Goal: Task Accomplishment & Management: Use online tool/utility

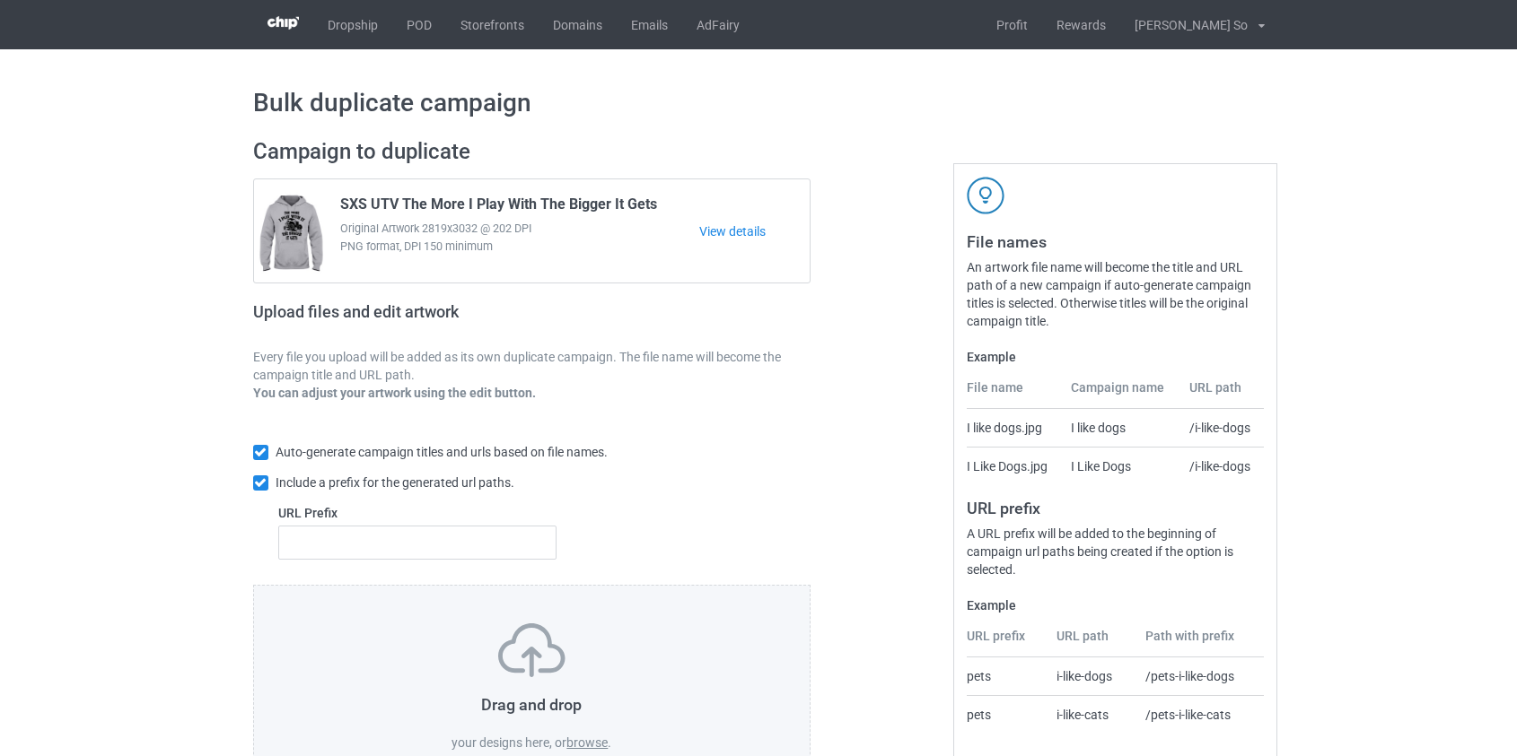
click at [591, 745] on label "browse" at bounding box center [586, 743] width 41 height 14
click at [0, 0] on input "browse" at bounding box center [0, 0] width 0 height 0
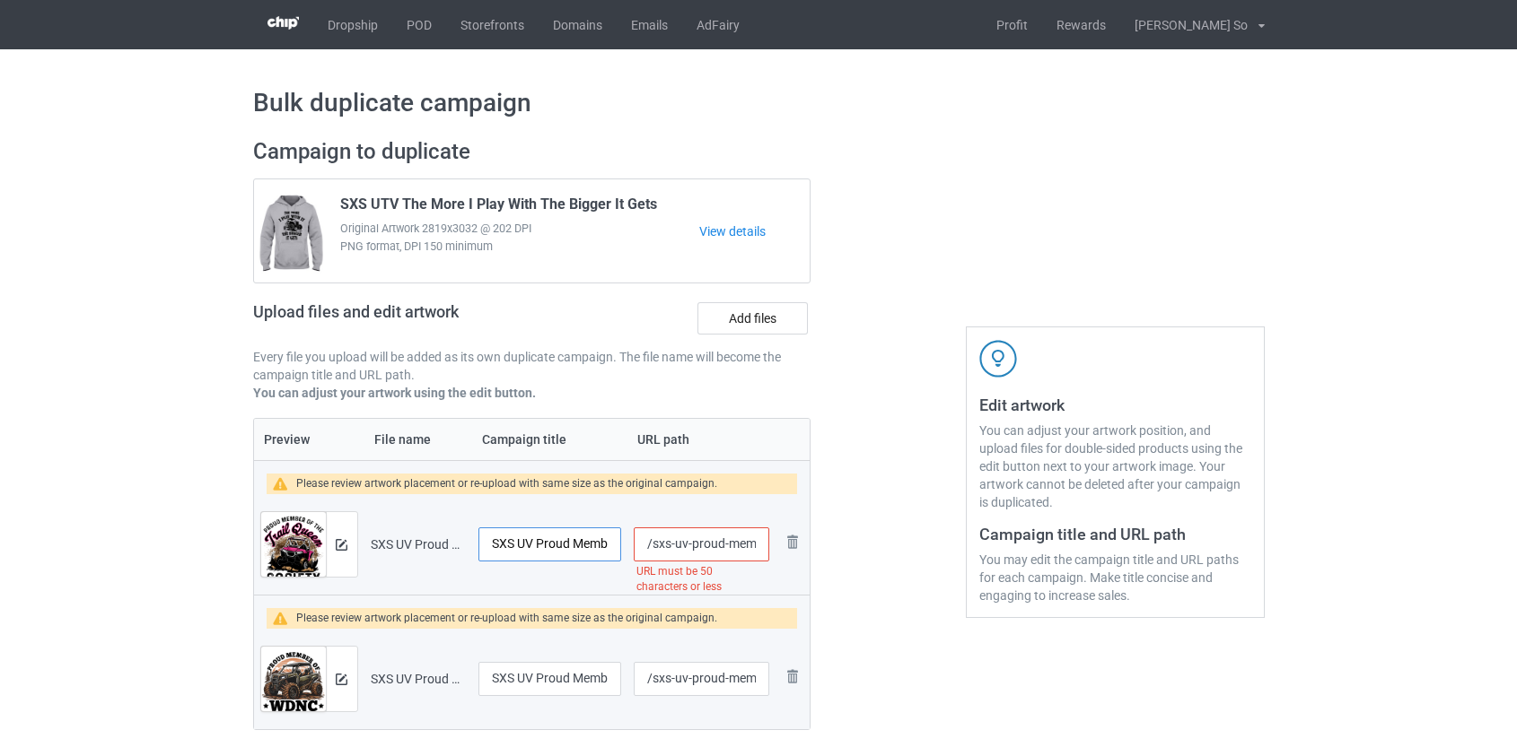
click at [526, 540] on input "SXS UV Proud Member Of The Of The Trail Queen Society Where Mud Is The New Make…" at bounding box center [550, 545] width 144 height 34
type input "SXS UTV Proud Member Of The Of The Trail Queen Society Where Mud Is The New Mak…"
click at [681, 547] on input "/sxs-uv-proud-member-of-the-of-the-trail-queen-society-where-mud-is-the-new-mak…" at bounding box center [701, 545] width 135 height 34
drag, startPoint x: 711, startPoint y: 540, endPoint x: 1180, endPoint y: 557, distance: 469.6
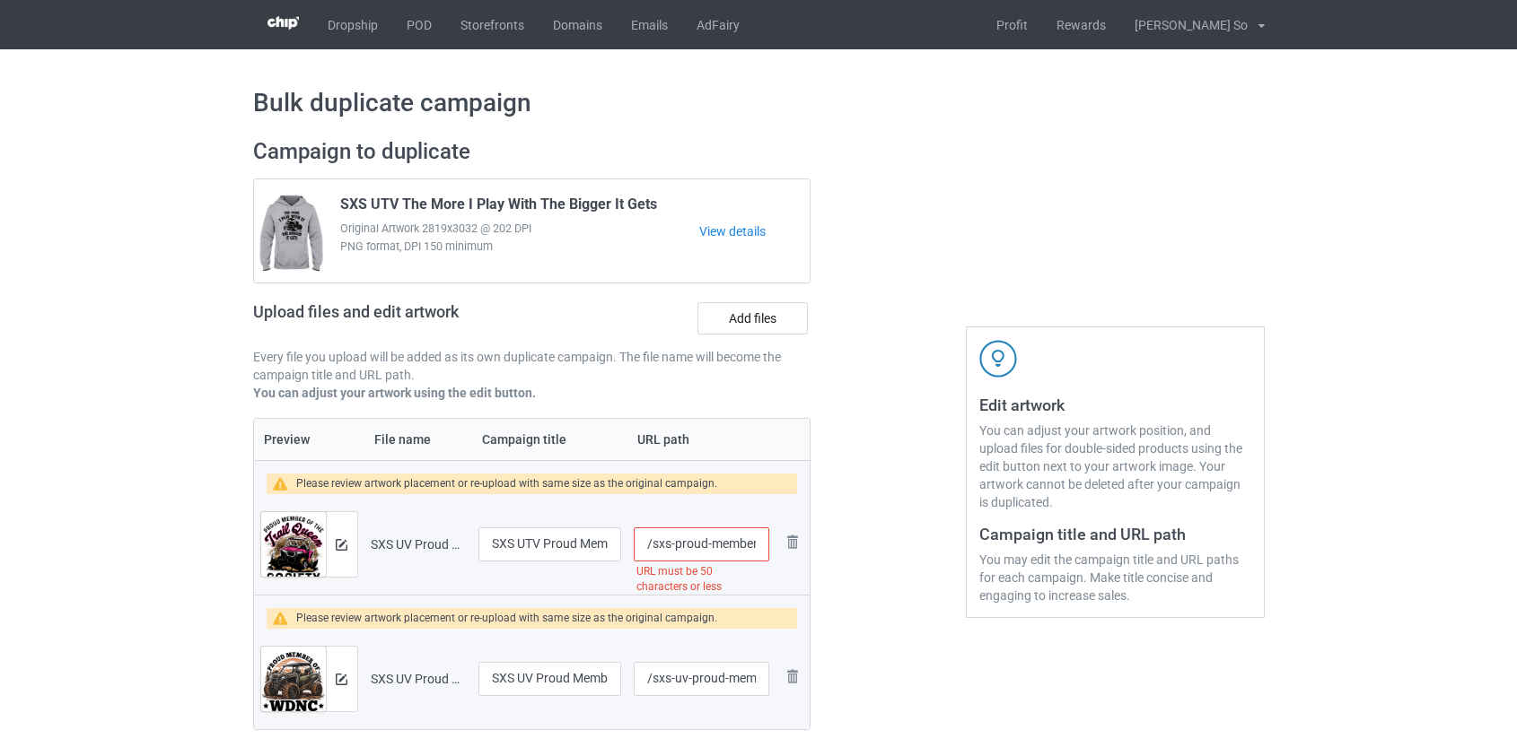
click at [1226, 556] on div "Campaign to duplicate SXS UTV The More I Play With The Bigger It Gets Original …" at bounding box center [758, 454] width 1036 height 657
type input "/sxsproud"
click at [523, 677] on input "SXS UV Proud Member Of WDNC We Do Not Care Club" at bounding box center [550, 679] width 144 height 34
type input "SXS UTV Proud Member Of WDNC We Do Not Care Club"
click at [679, 679] on input "/sxs-uv-proud-member-of-wdnc-we-do-not-care-club" at bounding box center [701, 679] width 135 height 34
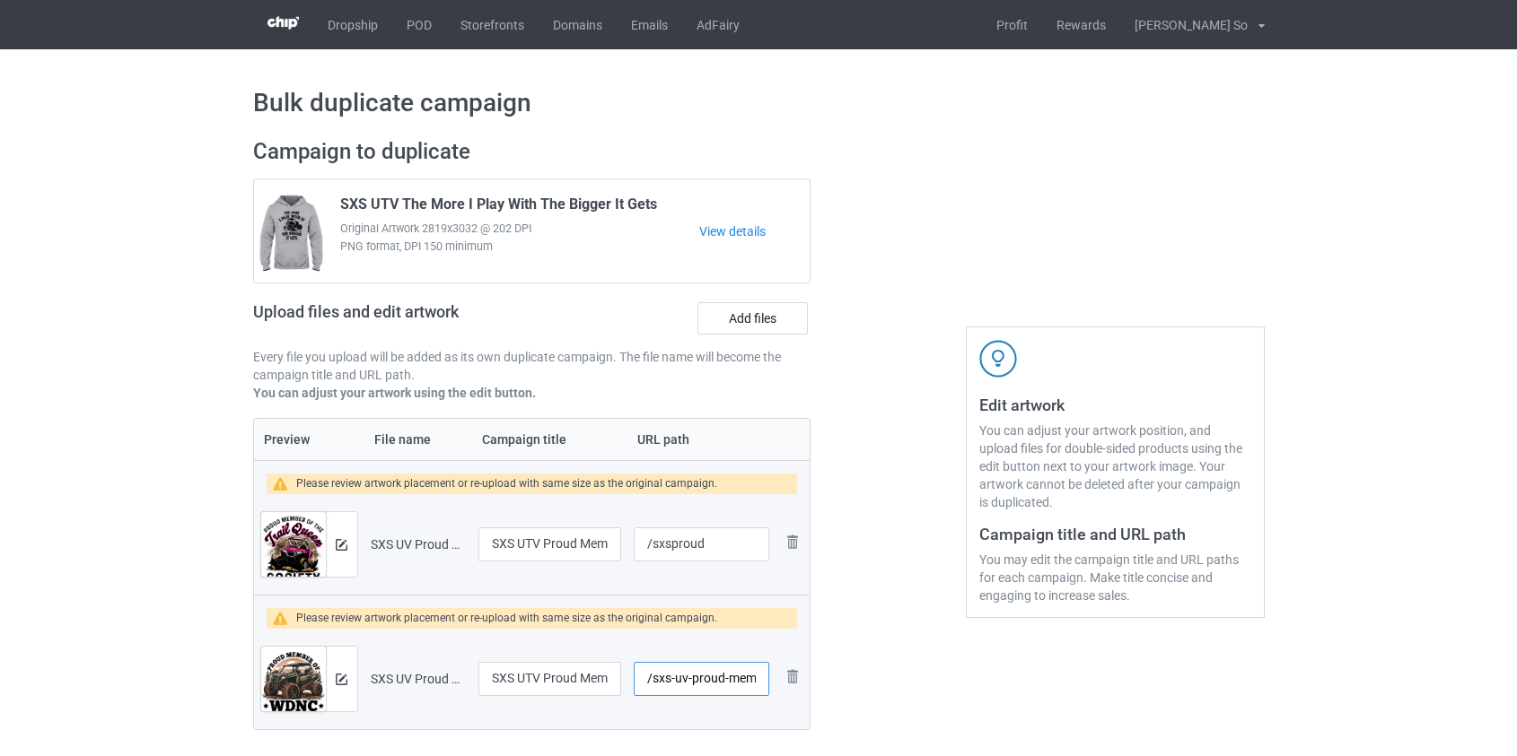
click at [679, 679] on input "/sxs-uv-proud-member-of-wdnc-we-do-not-care-club" at bounding box center [701, 679] width 135 height 34
click at [705, 675] on input "/sxs-proud-member-of-wdnc-we-do-not-care-club" at bounding box center [701, 679] width 135 height 34
click at [682, 689] on input "/sxs-proud-member-of-wdnc-we-do-not-care-club" at bounding box center [701, 679] width 135 height 34
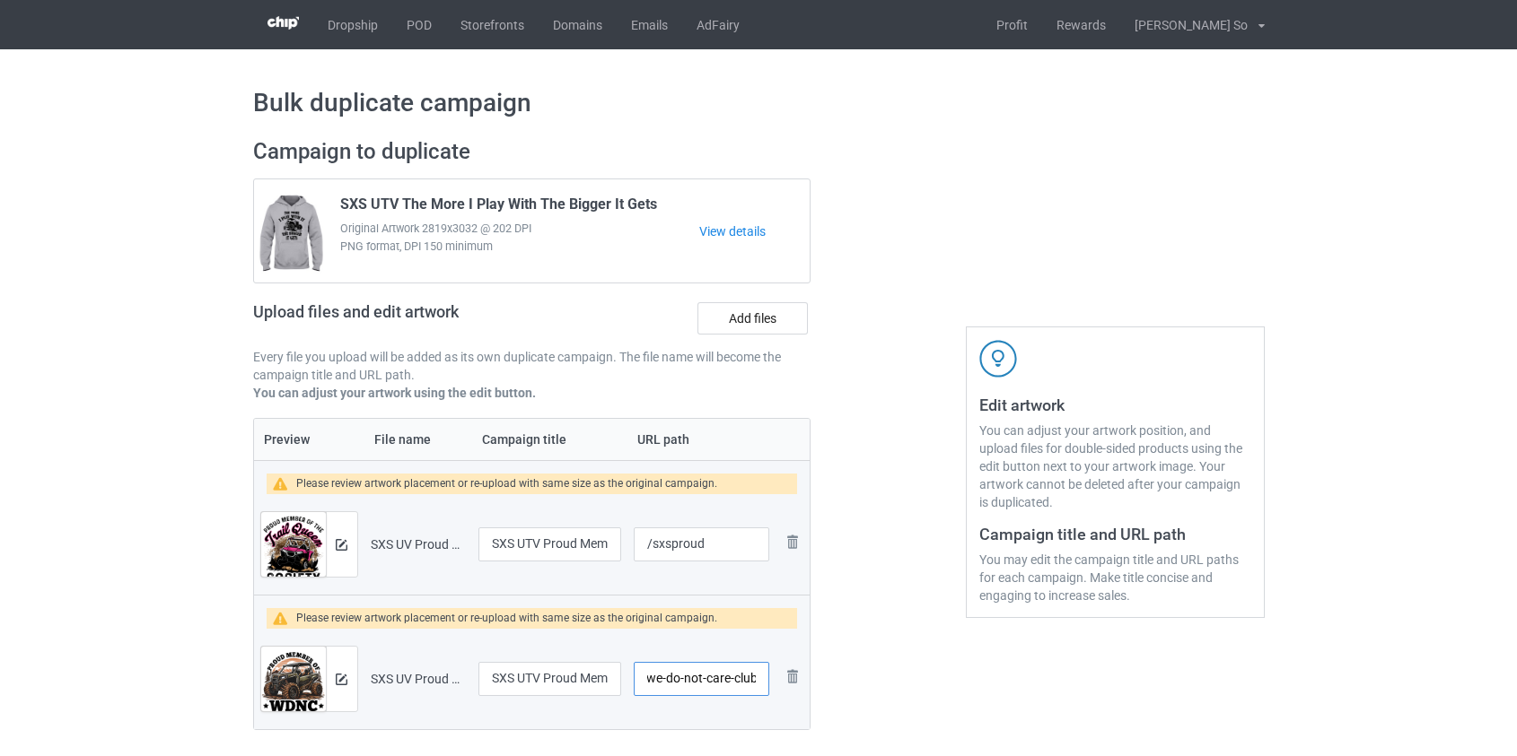
drag, startPoint x: 736, startPoint y: 679, endPoint x: 1442, endPoint y: 744, distance: 709.2
type input "/sxs-member-of"
click at [337, 539] on img at bounding box center [342, 545] width 12 height 12
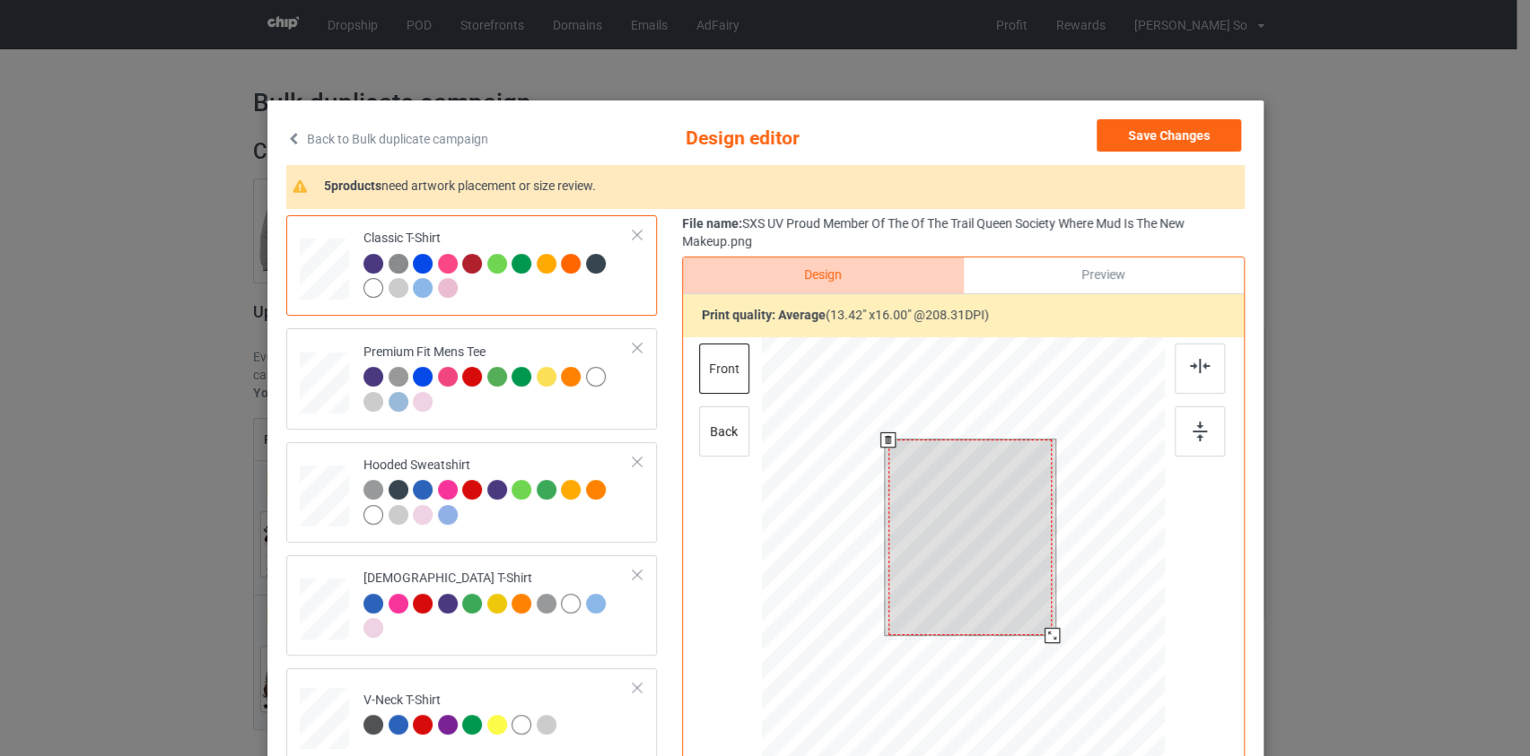
click at [1059, 683] on div at bounding box center [963, 591] width 404 height 509
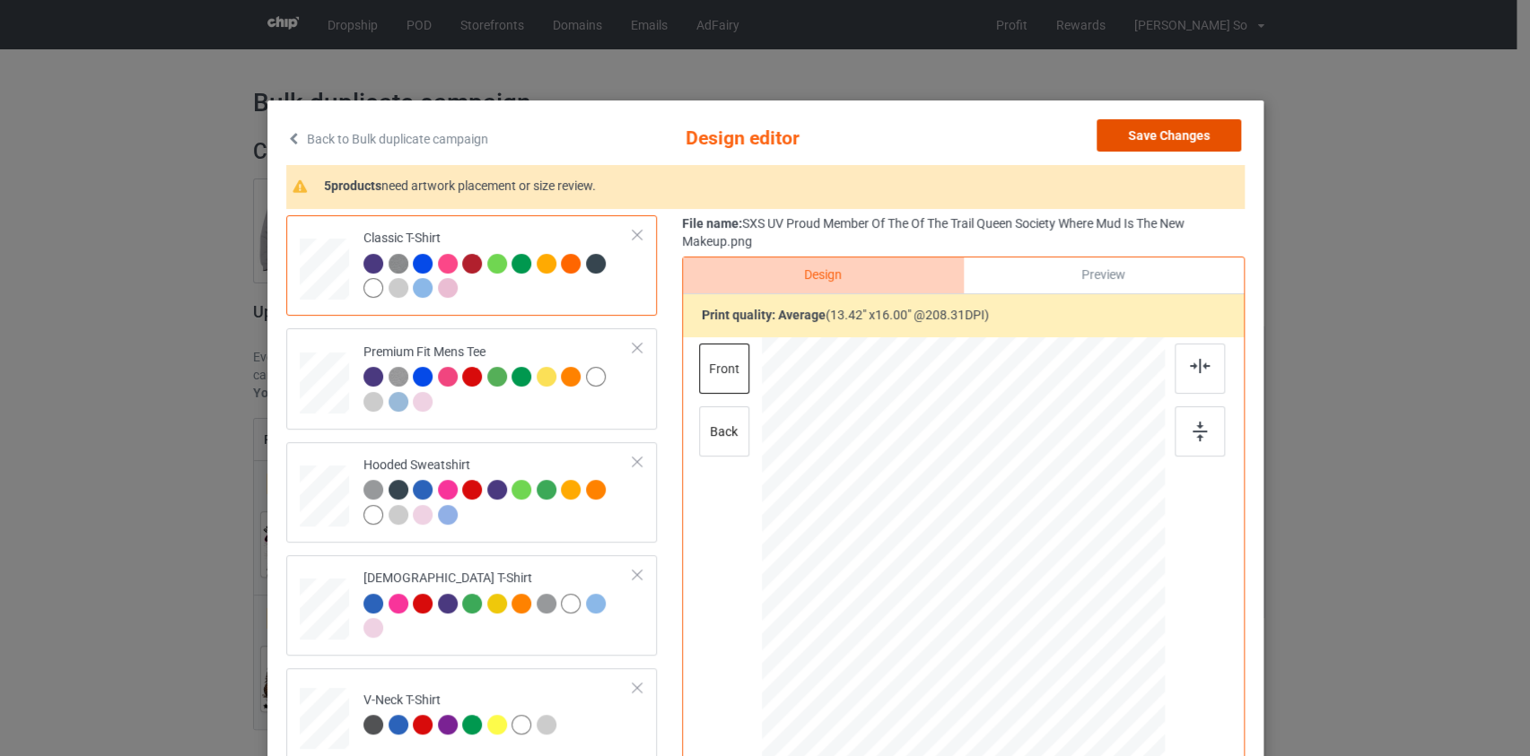
click at [1143, 124] on button "Save Changes" at bounding box center [1169, 135] width 144 height 32
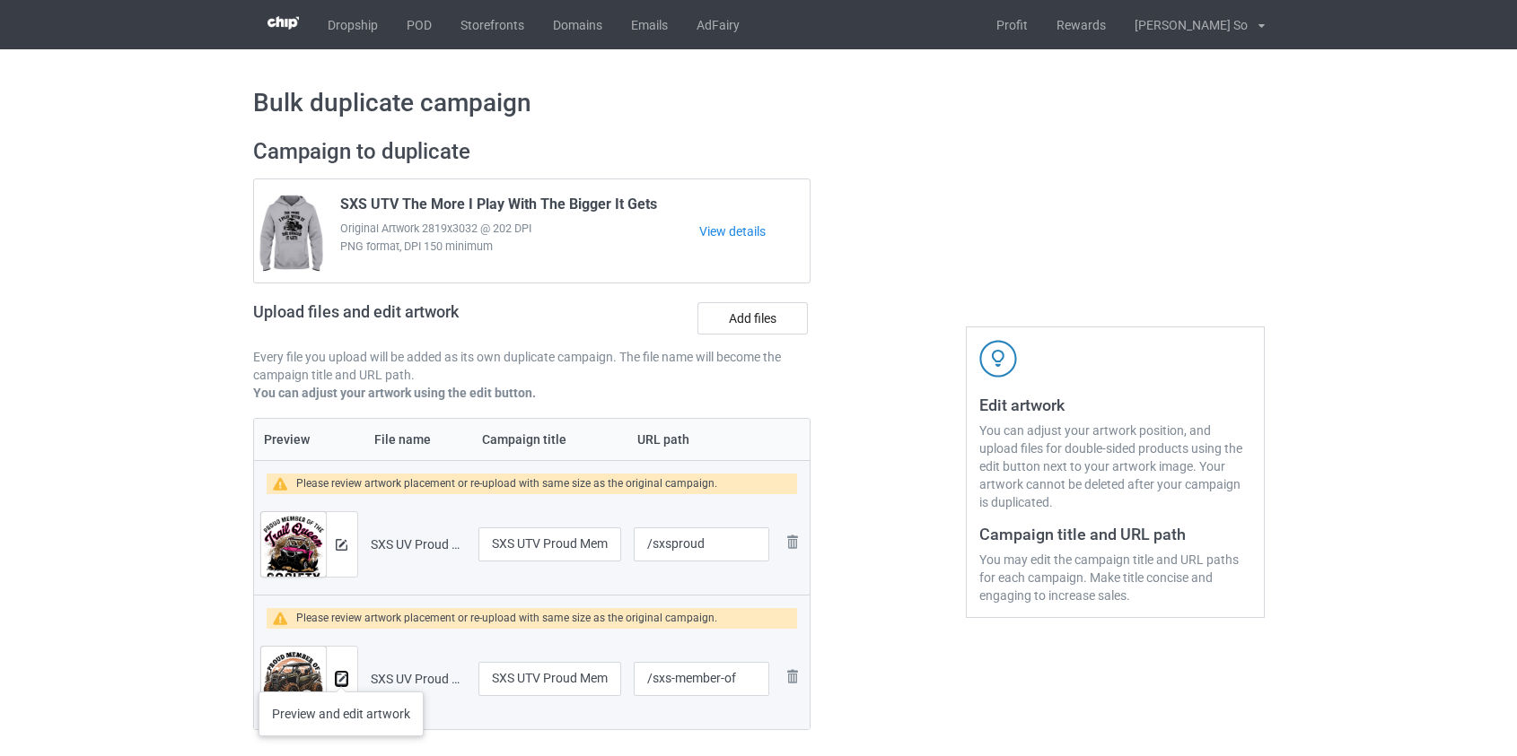
click at [341, 674] on img at bounding box center [342, 680] width 12 height 12
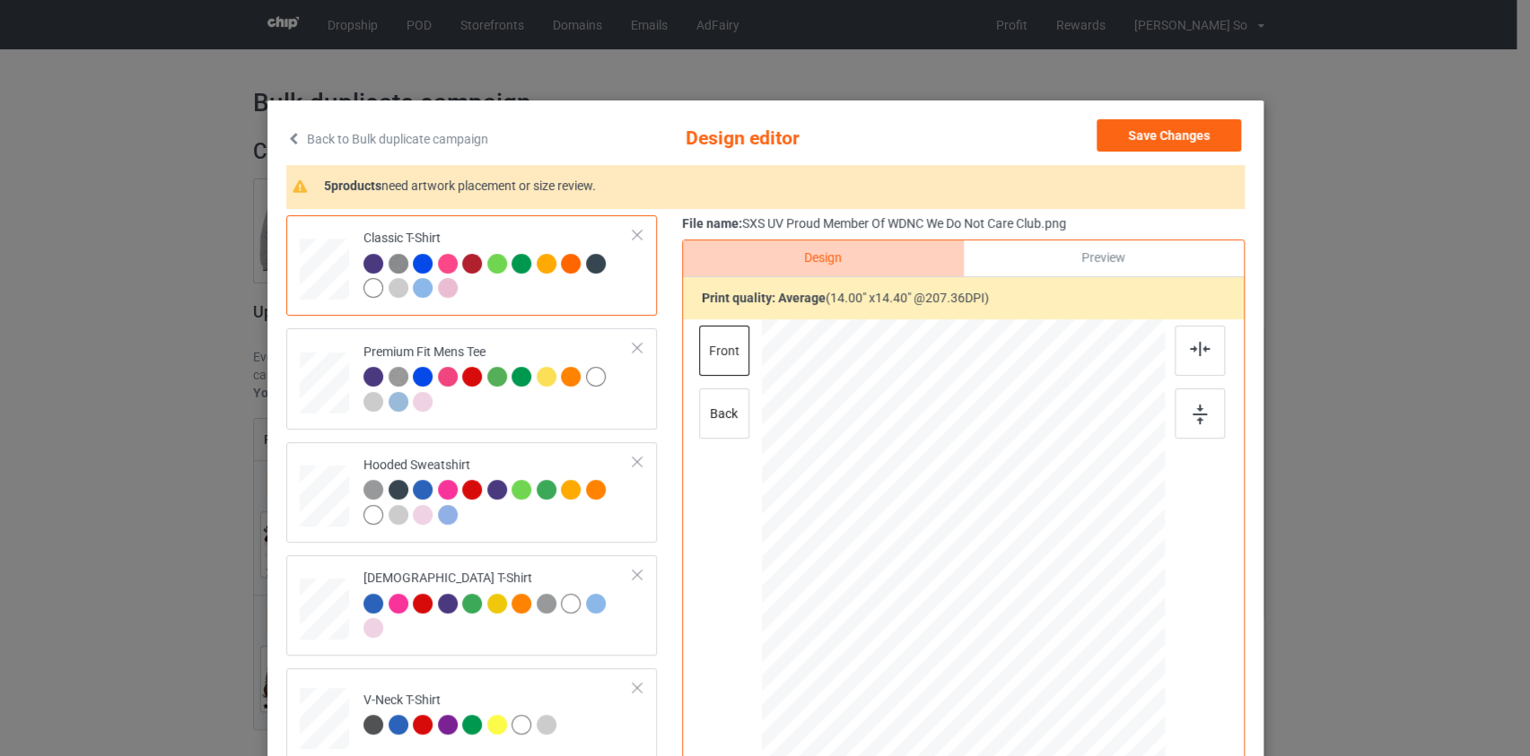
click at [345, 128] on link "Back to Bulk duplicate campaign" at bounding box center [387, 138] width 202 height 39
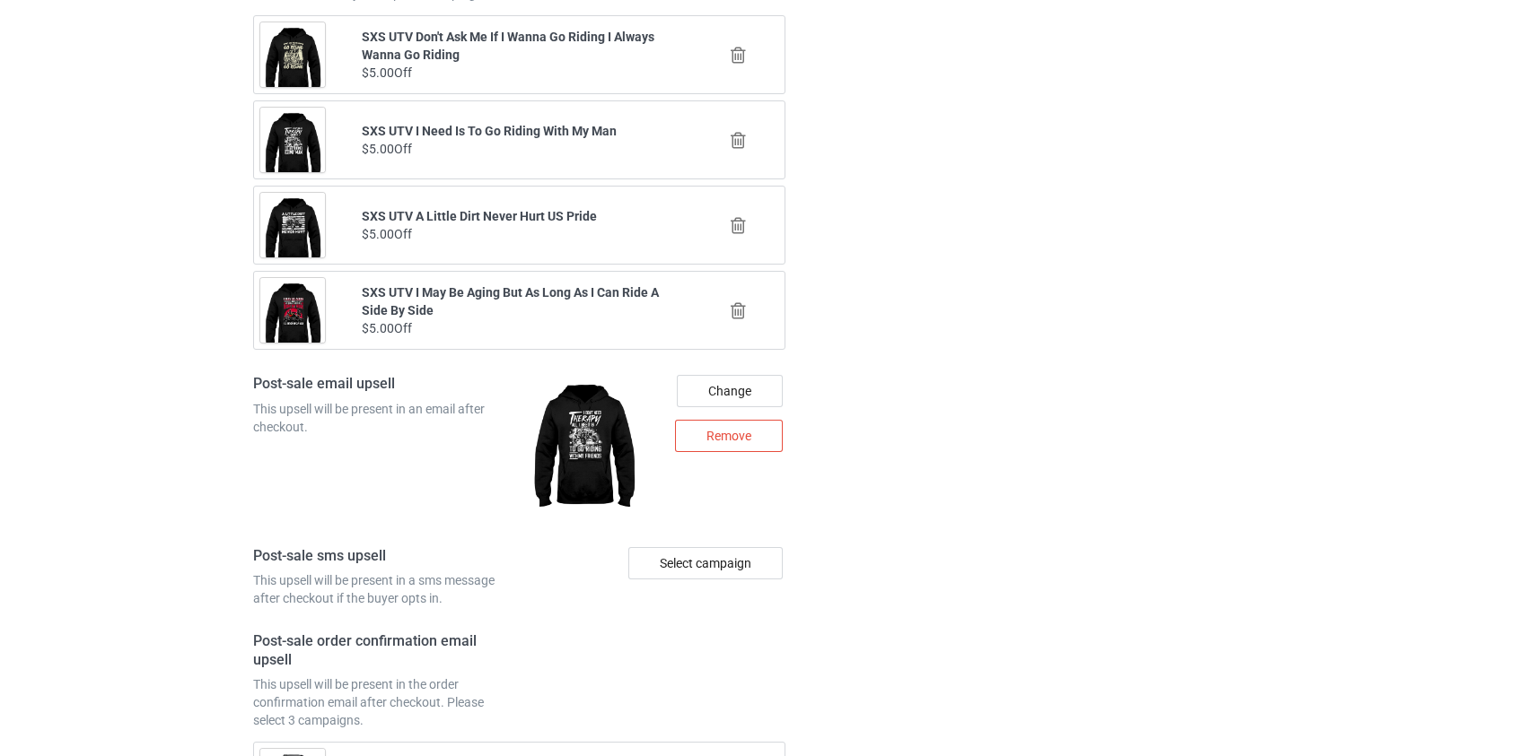
scroll to position [2650, 0]
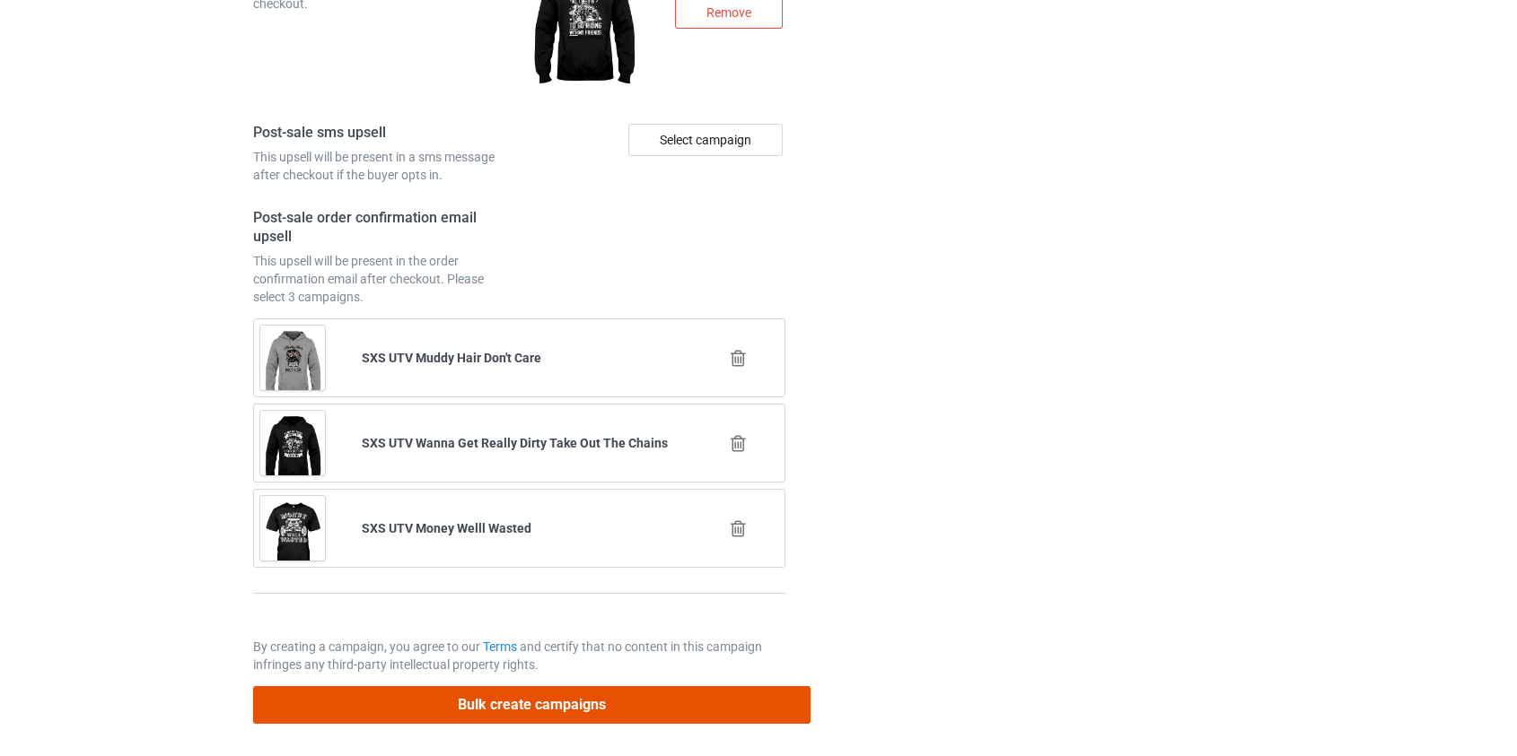
drag, startPoint x: 525, startPoint y: 696, endPoint x: 503, endPoint y: 699, distance: 21.7
click at [515, 697] on button "Bulk create campaigns" at bounding box center [532, 704] width 558 height 37
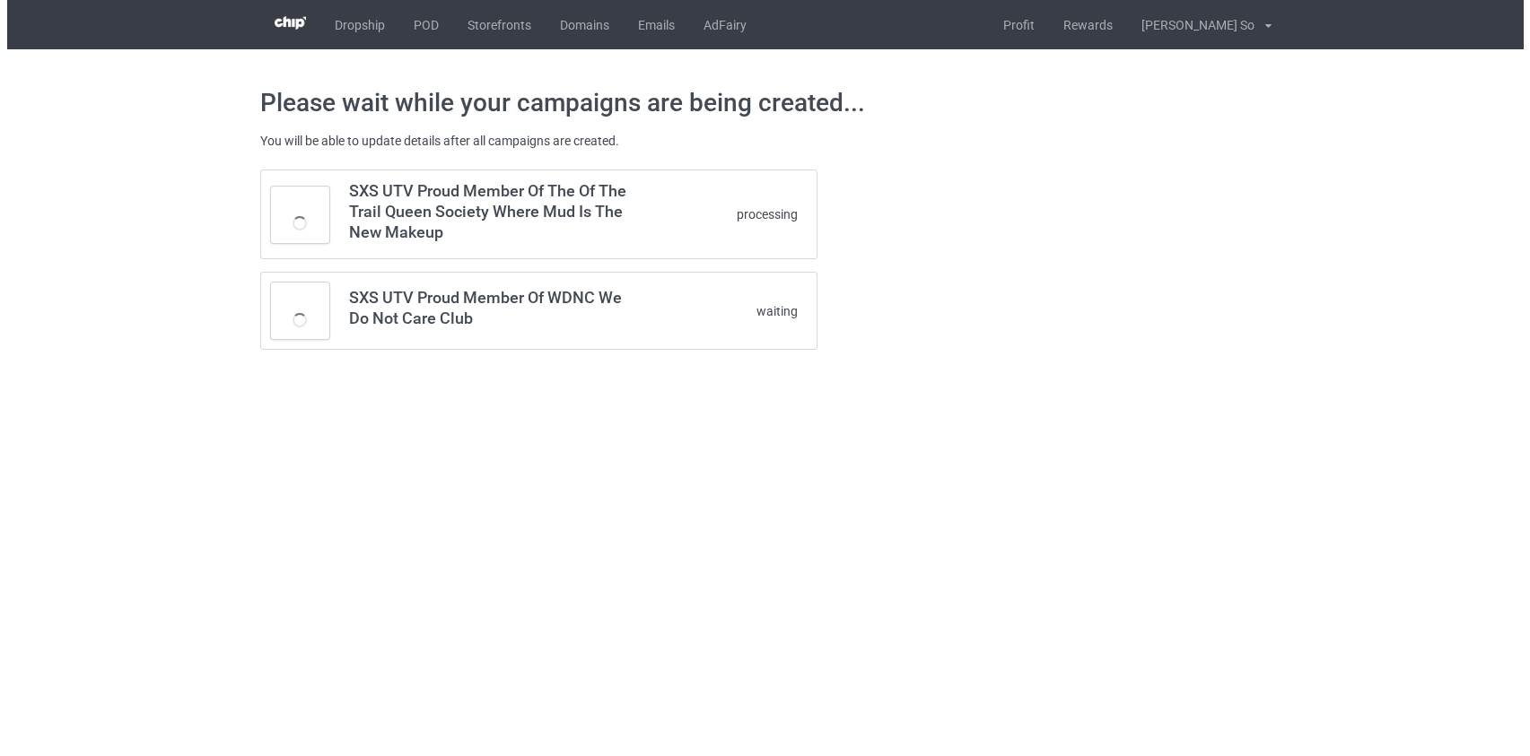
scroll to position [0, 0]
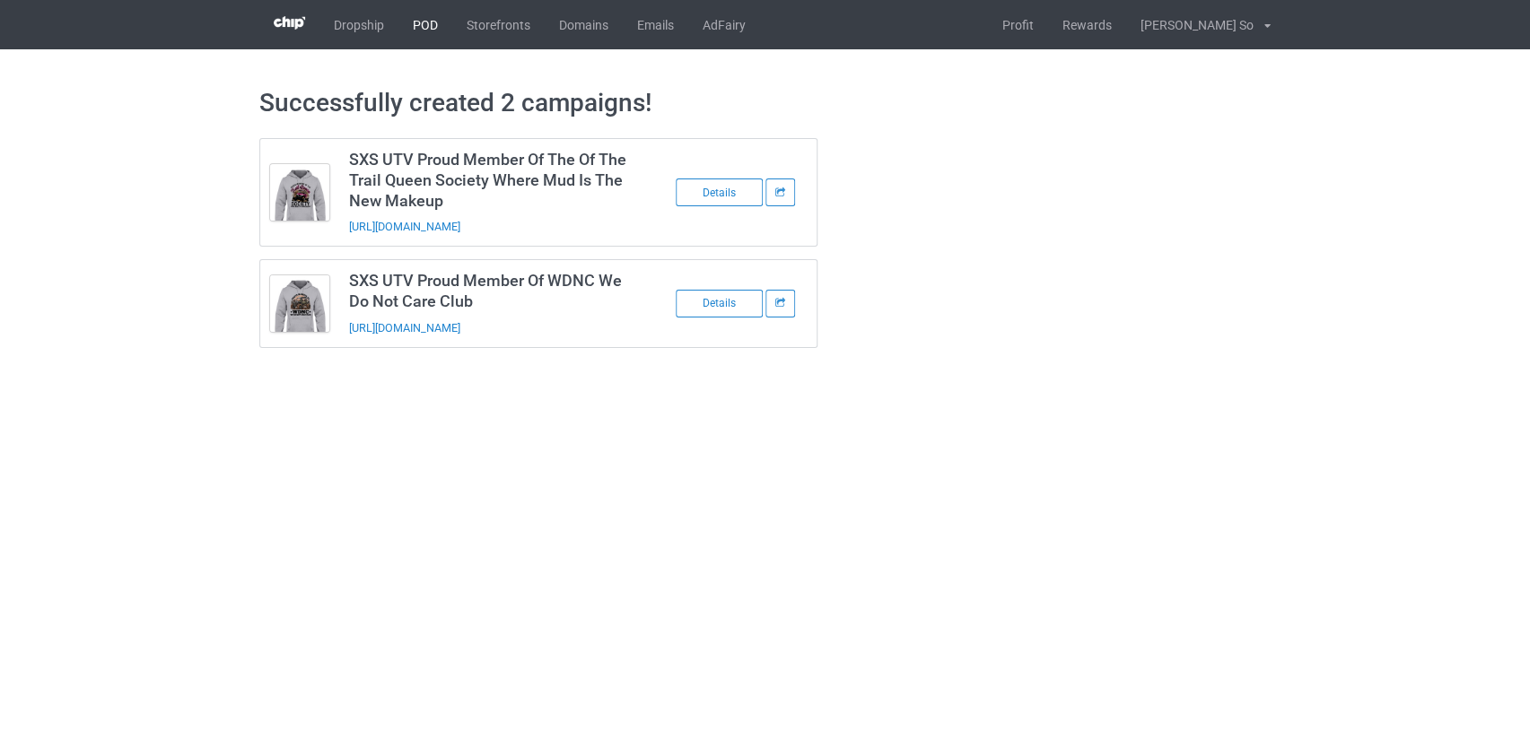
click at [427, 23] on link "POD" at bounding box center [425, 24] width 54 height 49
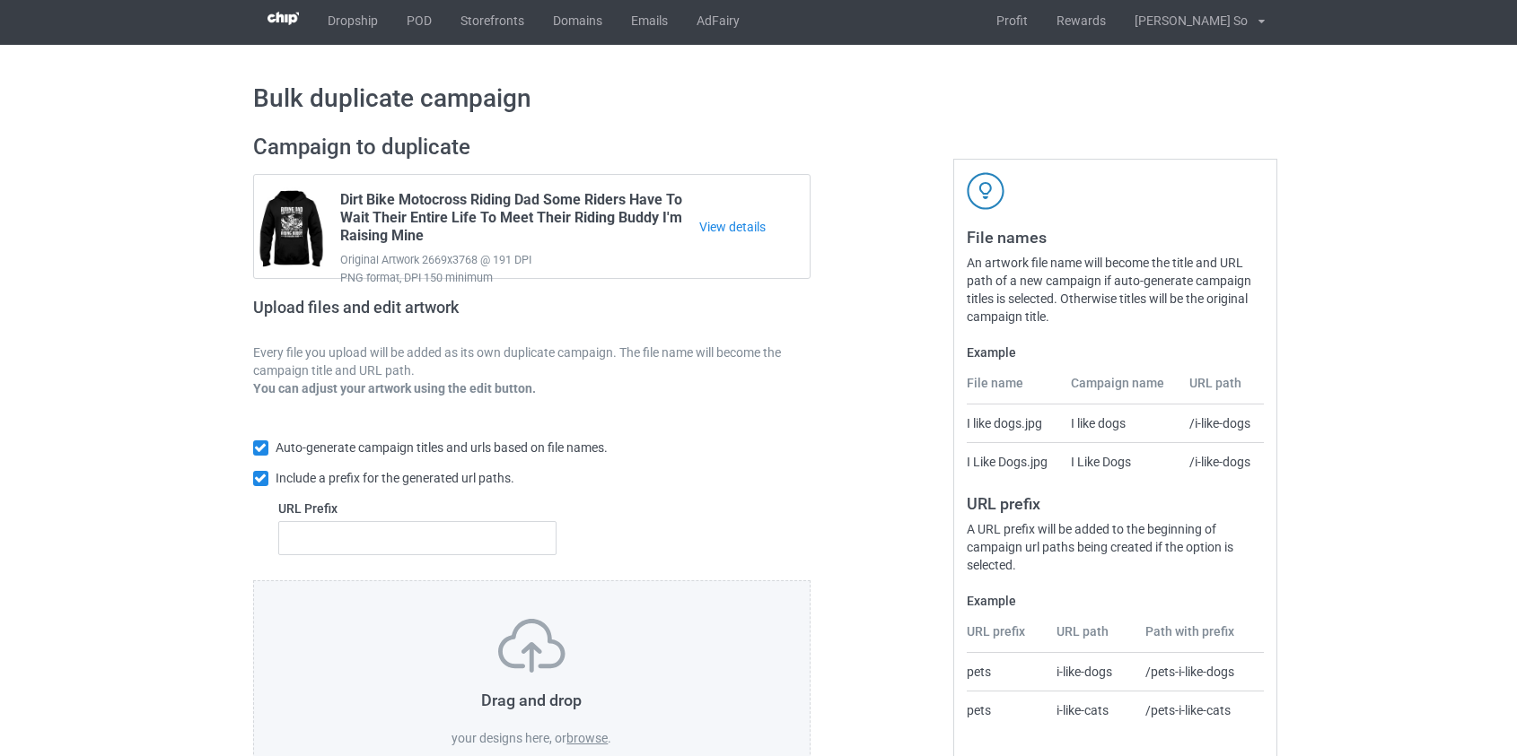
scroll to position [81, 0]
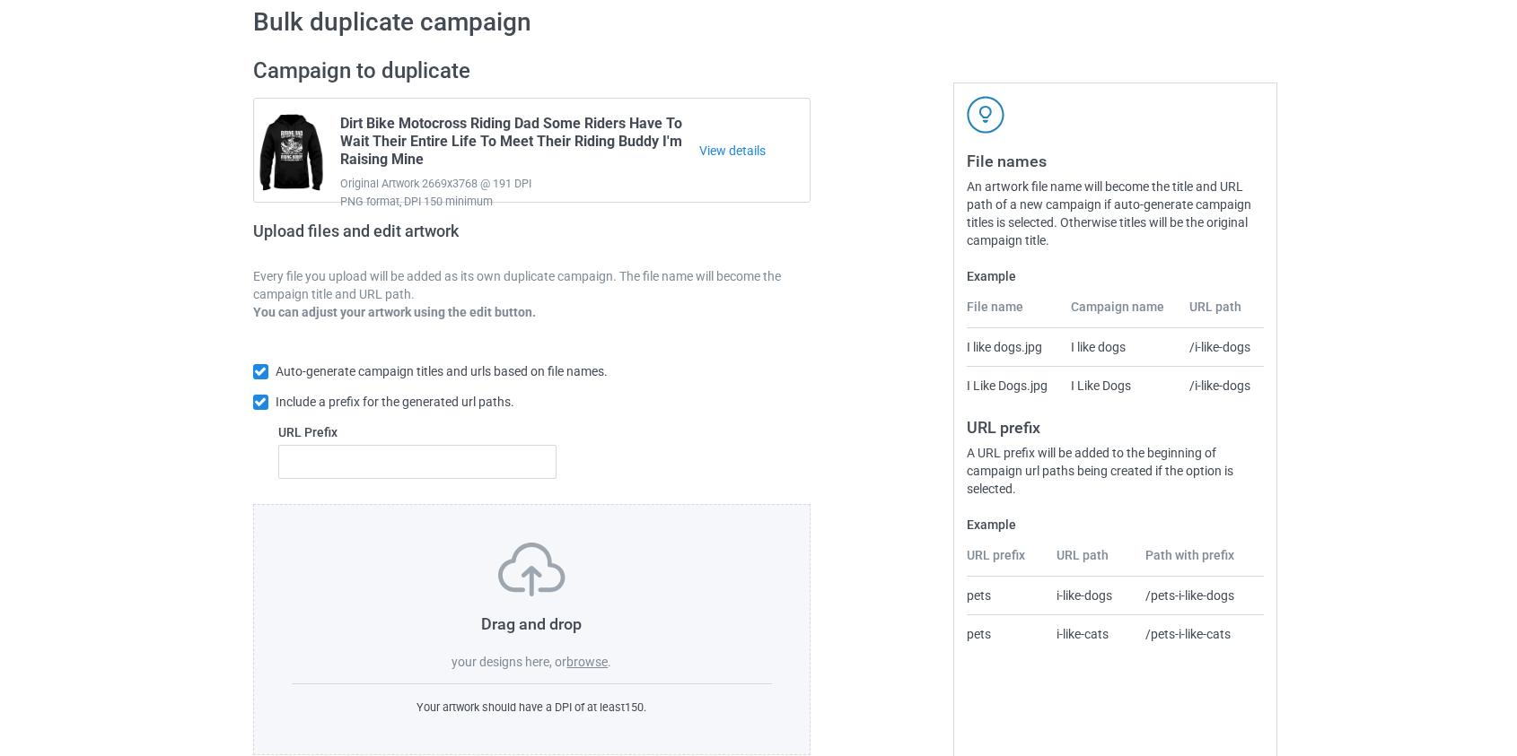
click at [583, 661] on label "browse" at bounding box center [586, 662] width 41 height 14
click at [0, 0] on input "browse" at bounding box center [0, 0] width 0 height 0
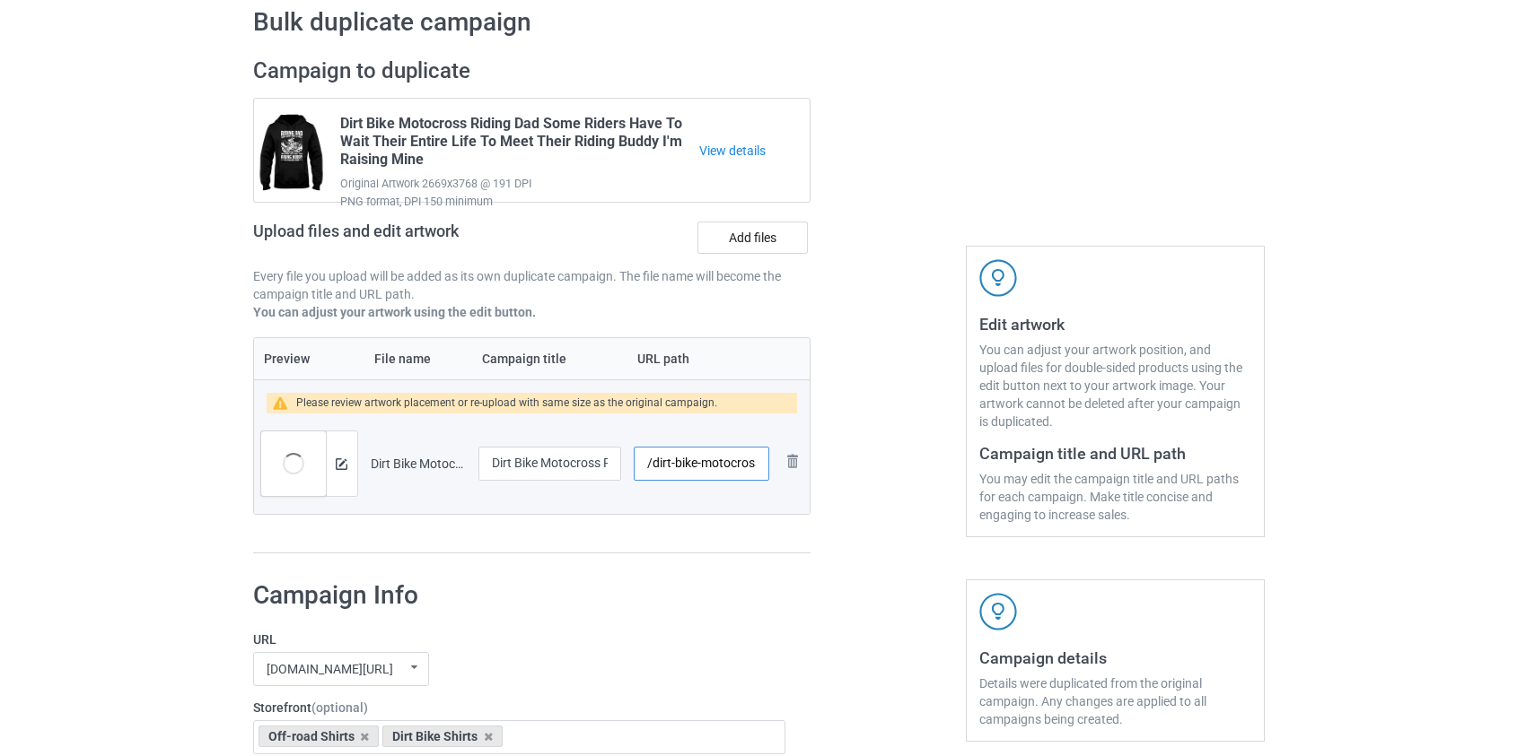
scroll to position [0, 130]
drag, startPoint x: 658, startPoint y: 459, endPoint x: 682, endPoint y: 457, distance: 24.3
click at [682, 457] on input "/dirt-bike-motocross-real-girls-ride-dirt-bike" at bounding box center [701, 464] width 135 height 34
drag, startPoint x: 719, startPoint y: 458, endPoint x: 1014, endPoint y: 453, distance: 295.3
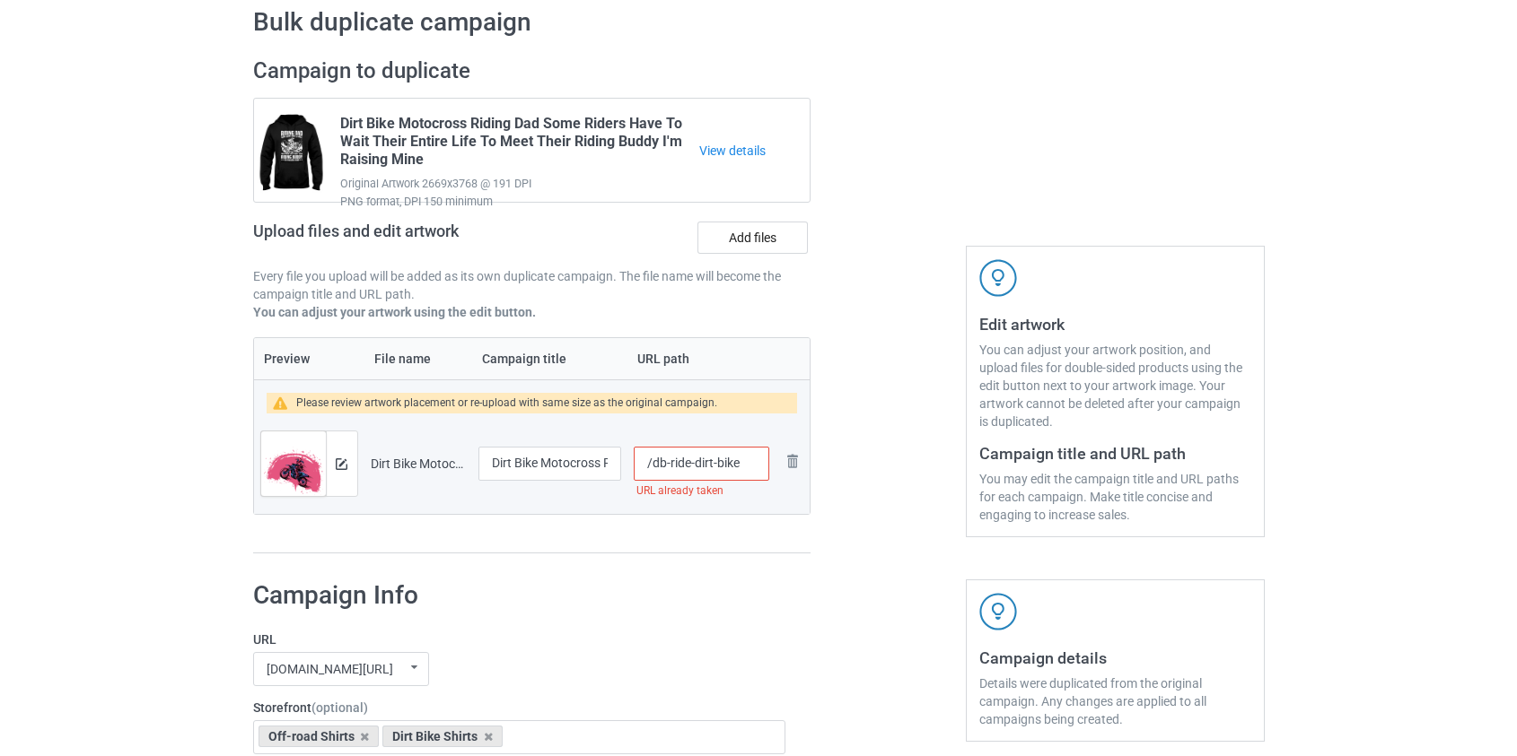
click at [1014, 453] on div "Campaign to duplicate Dirt Bike Motocross Riding Dad Some Riders Have To Wait T…" at bounding box center [758, 306] width 1036 height 522
click at [695, 465] on input "/db-ride-dirt" at bounding box center [701, 464] width 135 height 34
click at [341, 459] on img at bounding box center [342, 465] width 12 height 12
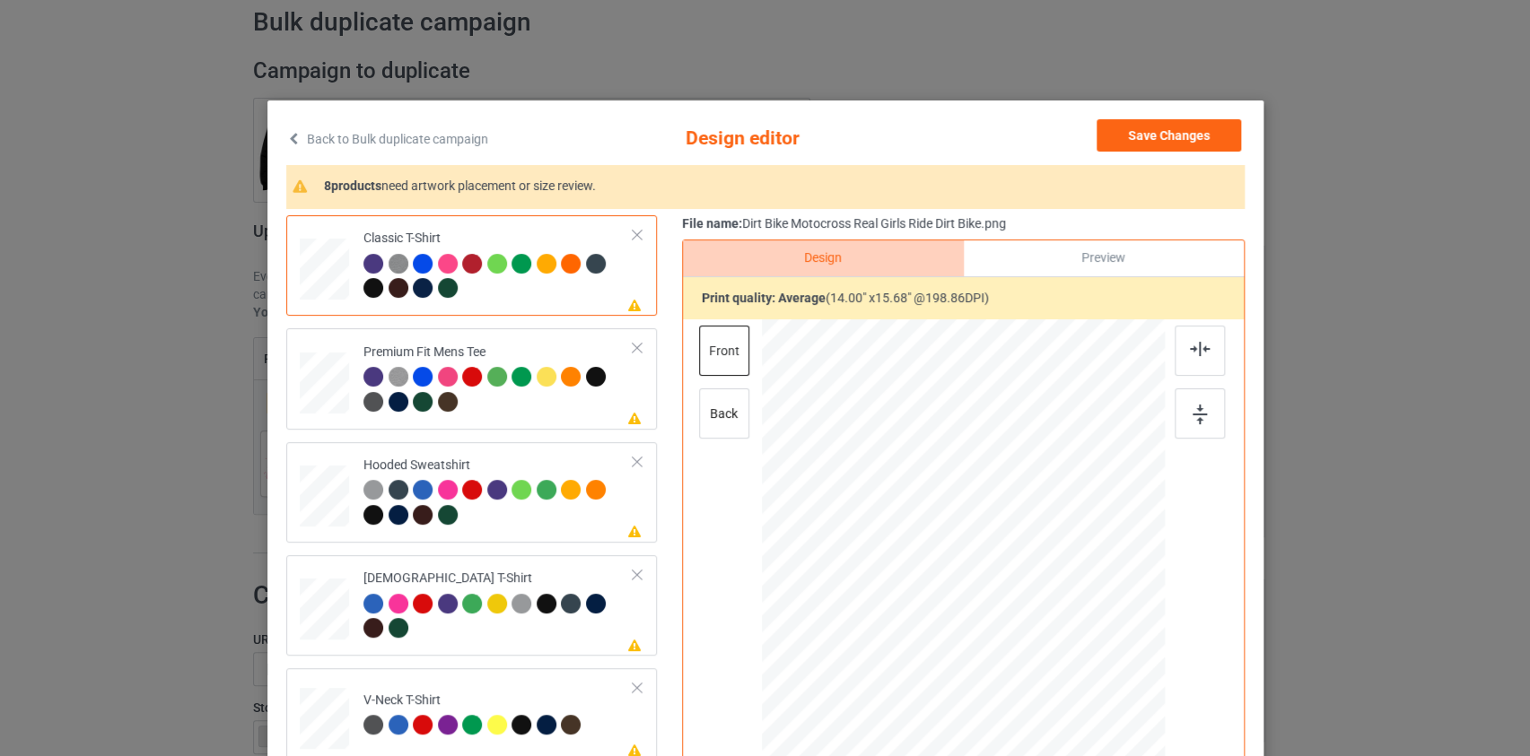
click at [373, 127] on link "Back to Bulk duplicate campaign" at bounding box center [387, 138] width 202 height 39
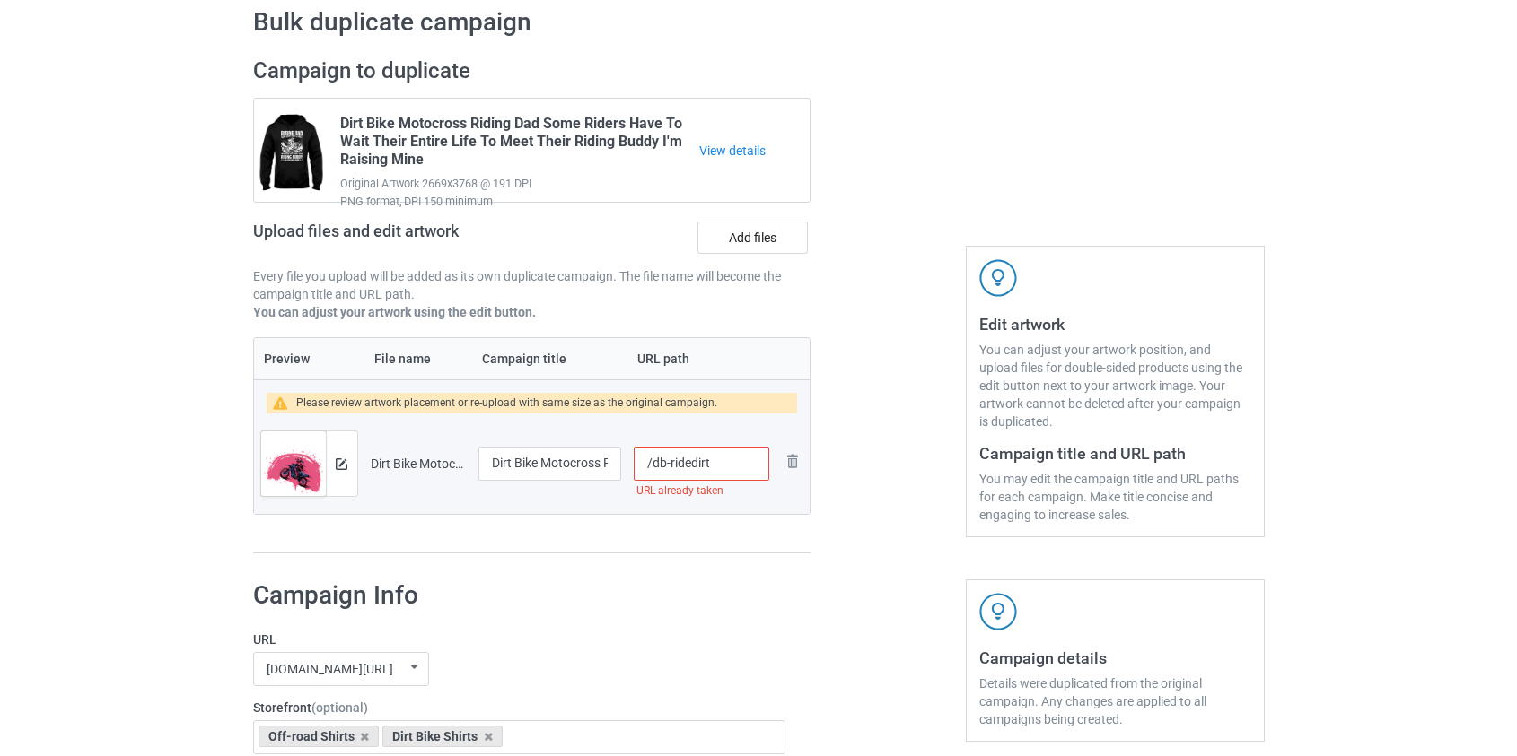
click at [668, 459] on input "/db-ridedirt" at bounding box center [701, 464] width 135 height 34
type input "/ridedirt"
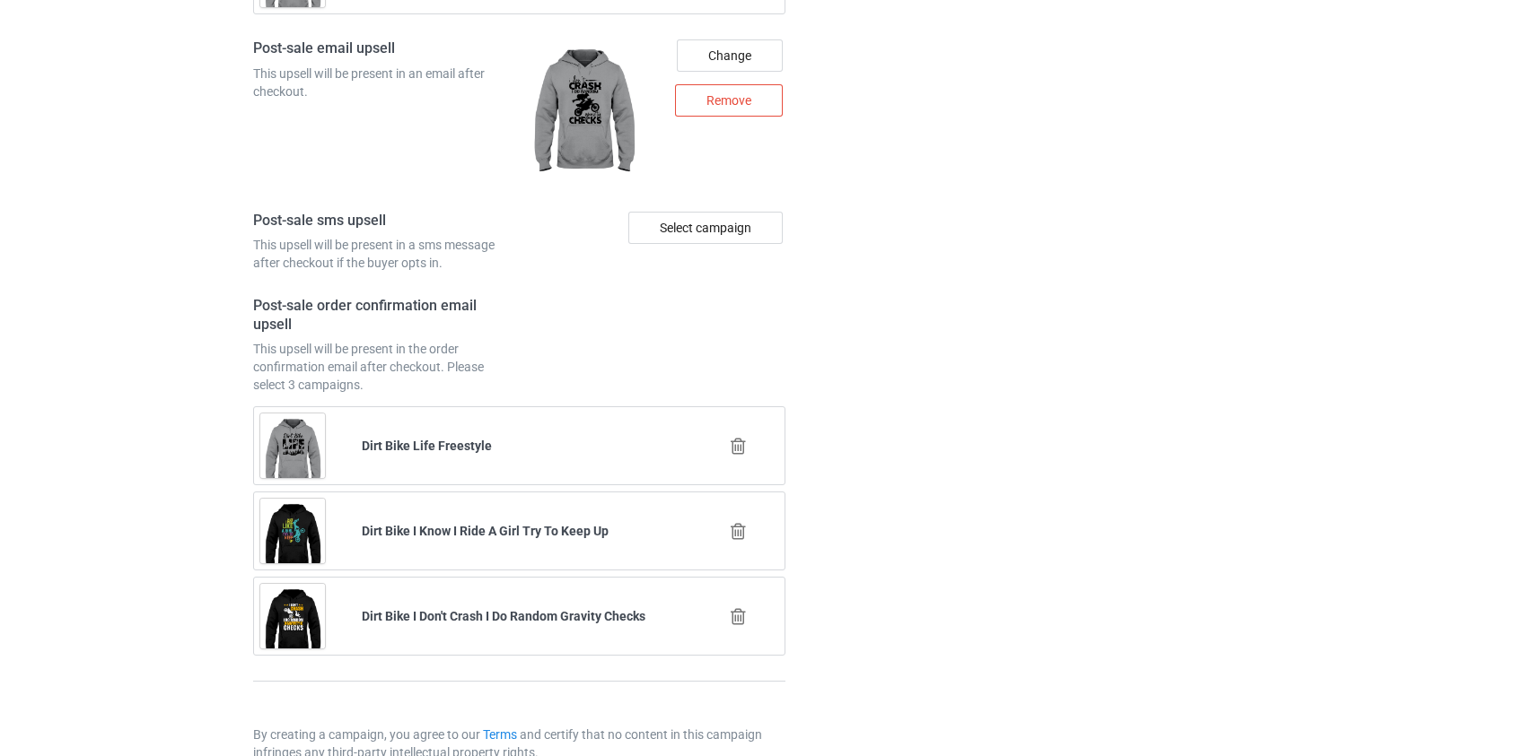
scroll to position [2515, 0]
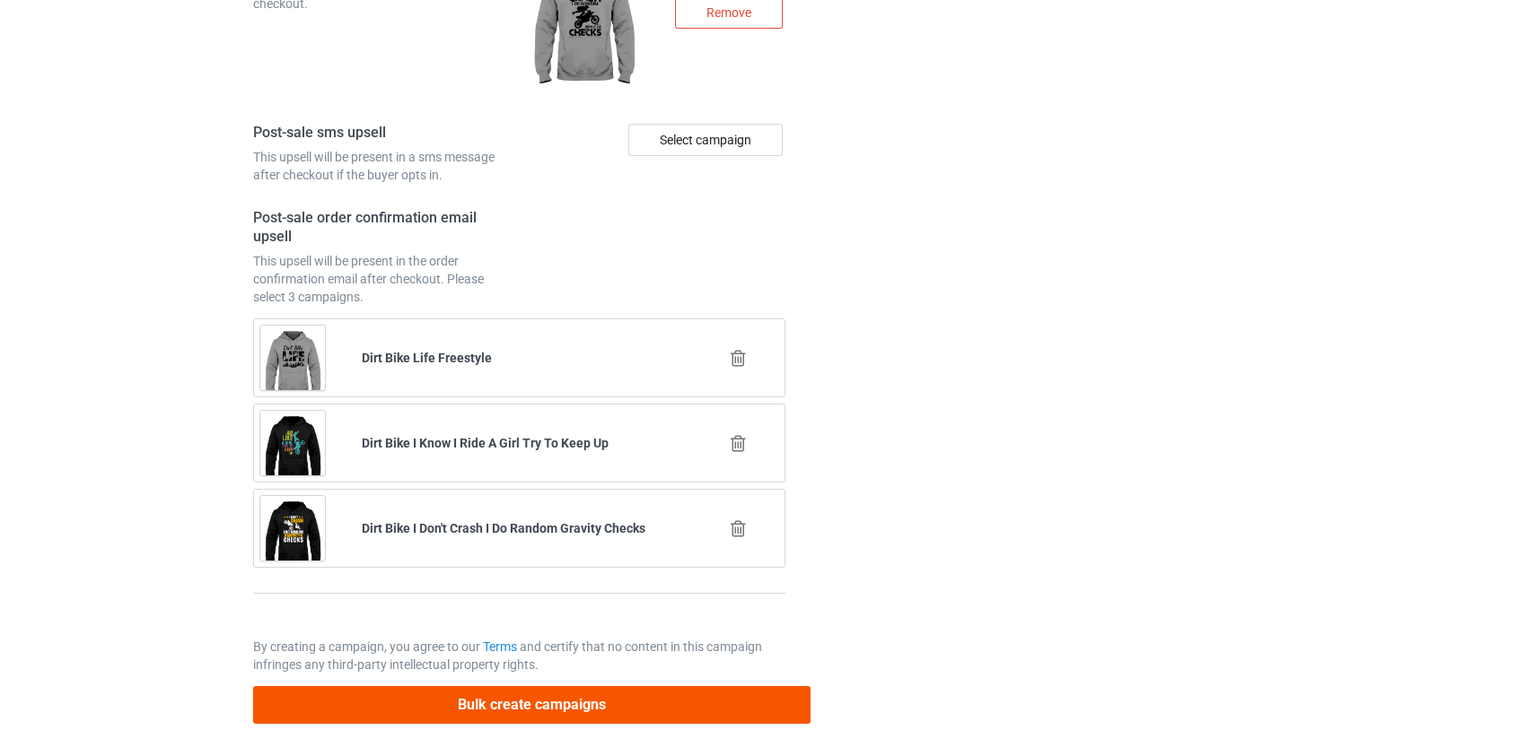
drag, startPoint x: 532, startPoint y: 705, endPoint x: 467, endPoint y: 628, distance: 101.2
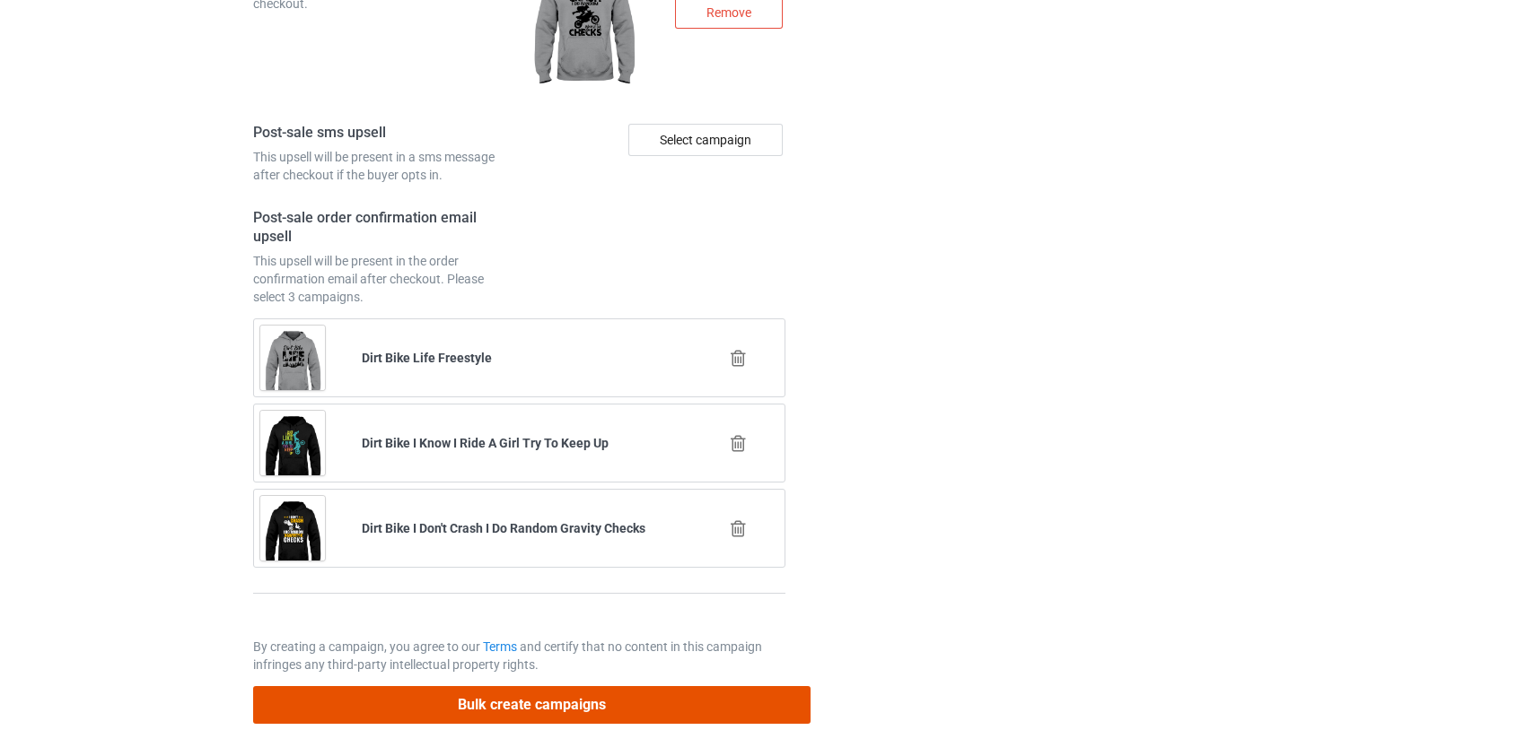
click at [532, 704] on button "Bulk create campaigns" at bounding box center [532, 704] width 558 height 37
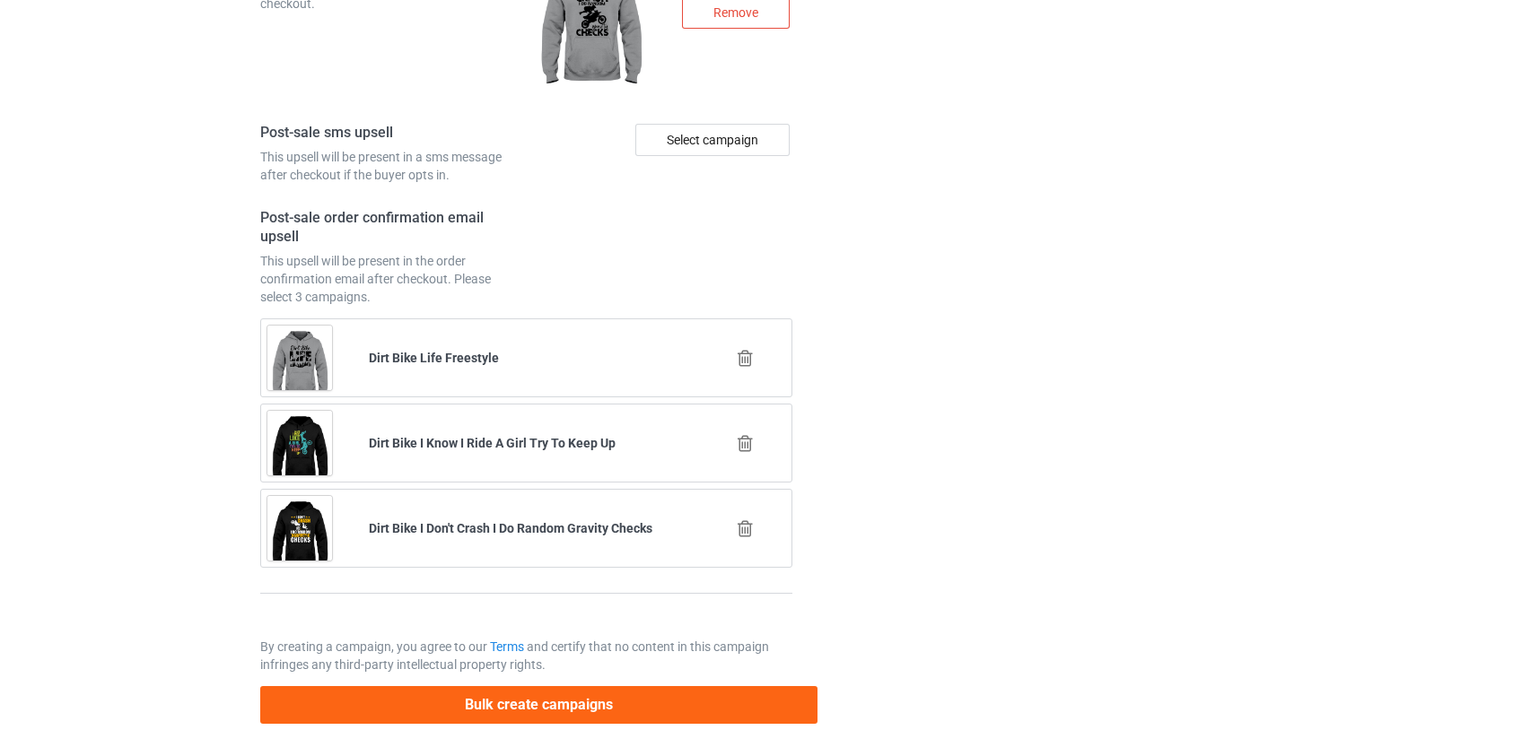
scroll to position [0, 0]
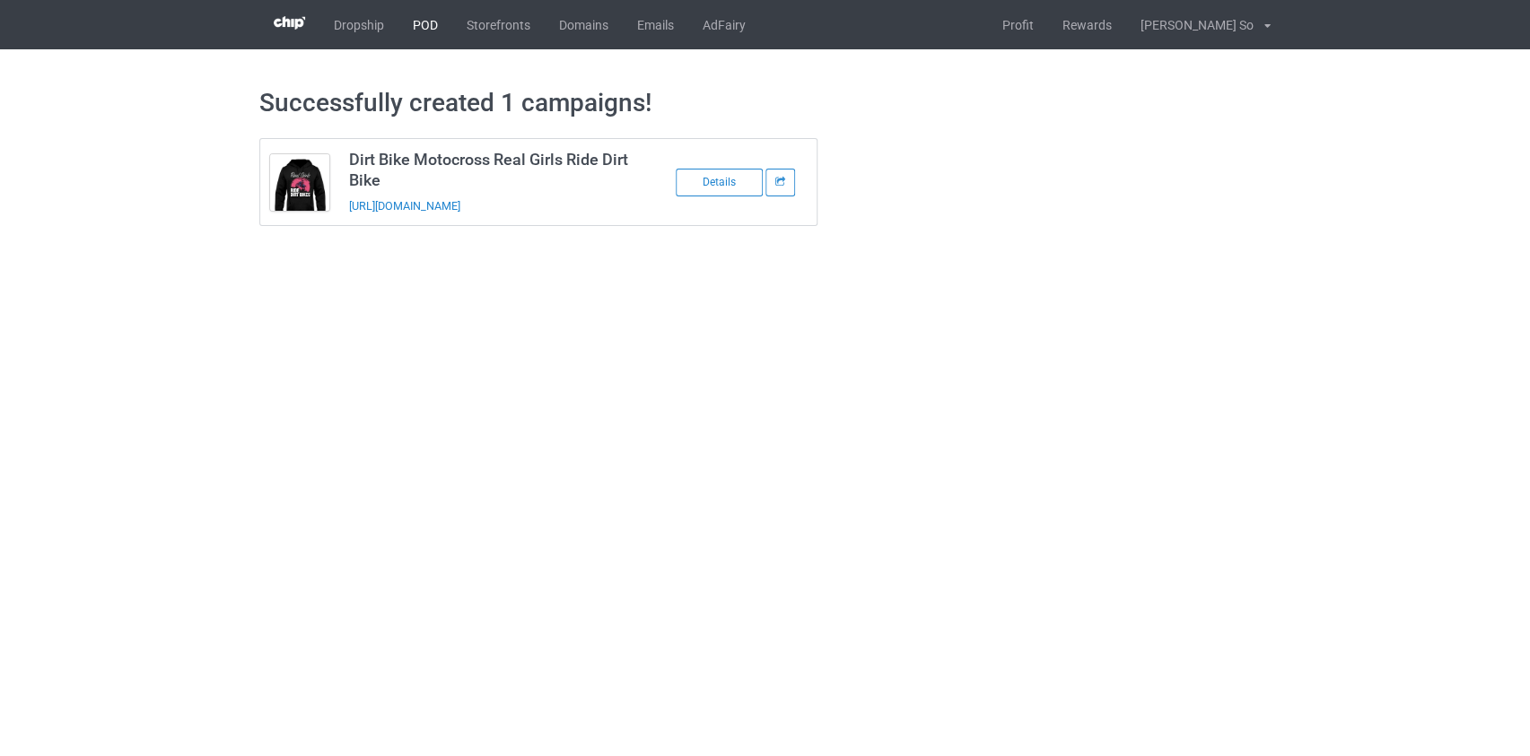
click at [428, 29] on link "POD" at bounding box center [425, 24] width 54 height 49
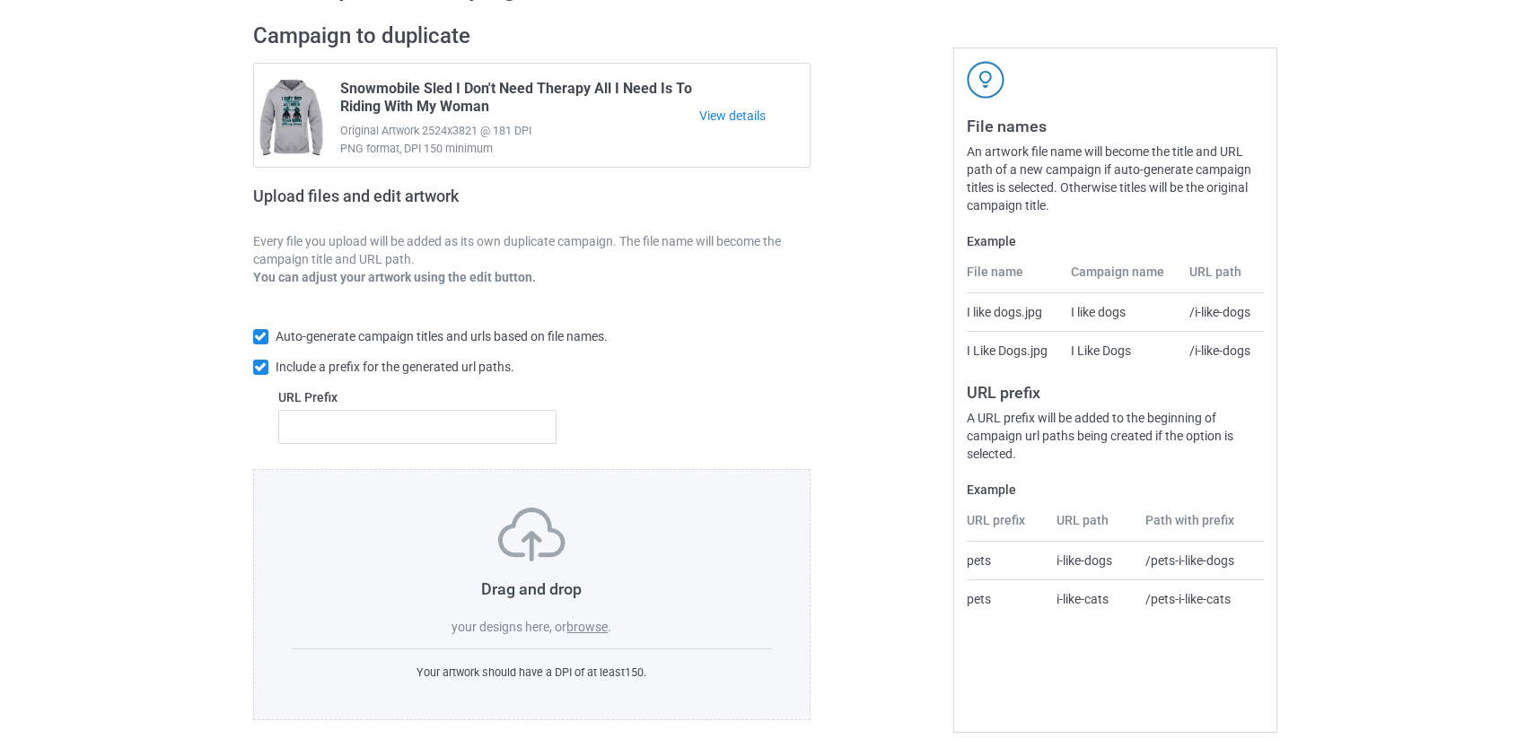
scroll to position [117, 0]
click at [592, 625] on label "browse" at bounding box center [586, 626] width 41 height 14
click at [0, 0] on input "browse" at bounding box center [0, 0] width 0 height 0
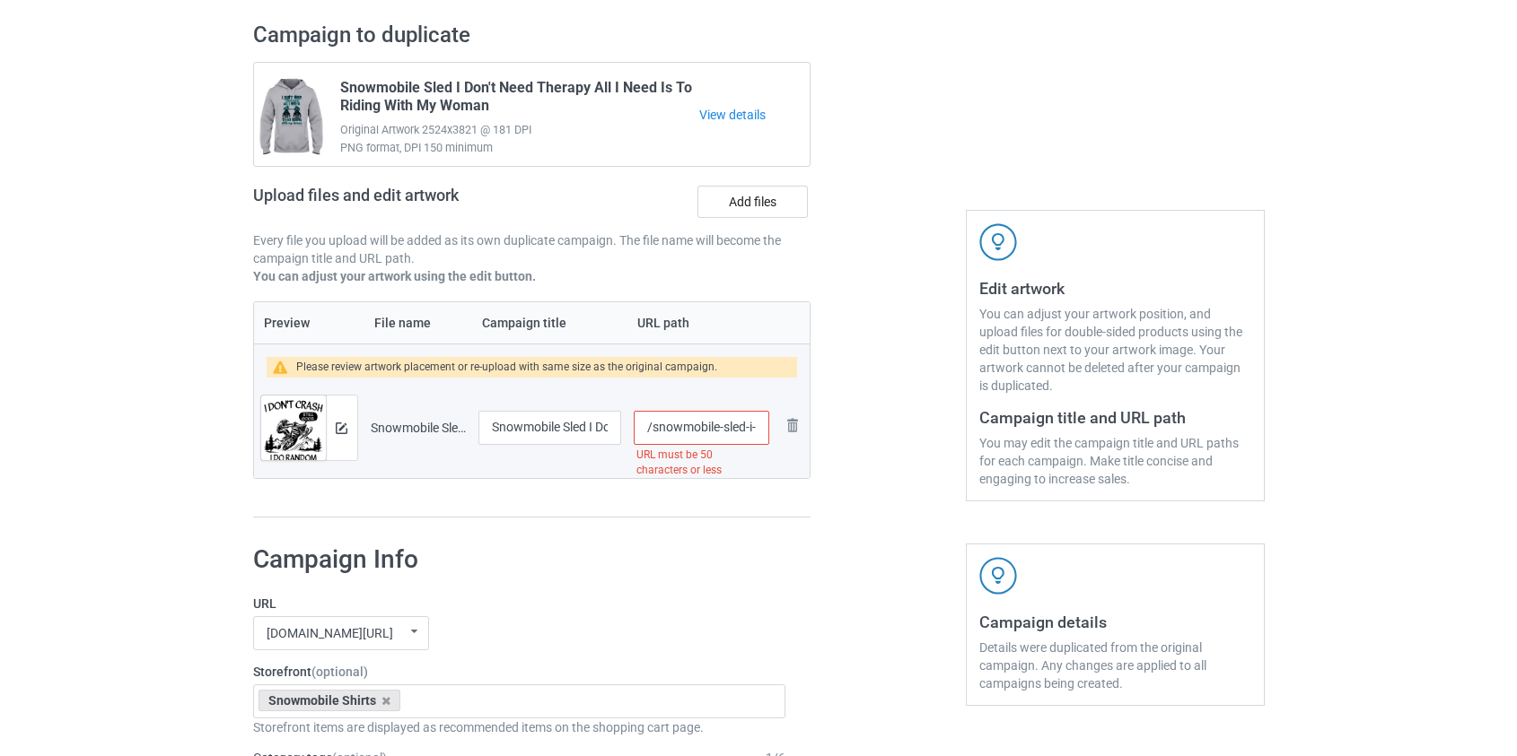
click at [685, 423] on input "/snowmobile-sled-i-don-t-crash-still-good-i-do-random-gravity-still-good" at bounding box center [701, 428] width 135 height 34
click at [709, 430] on input "/sled-i-don-t-crash-still-good-i-do-random-gravity-still-good" at bounding box center [701, 428] width 135 height 34
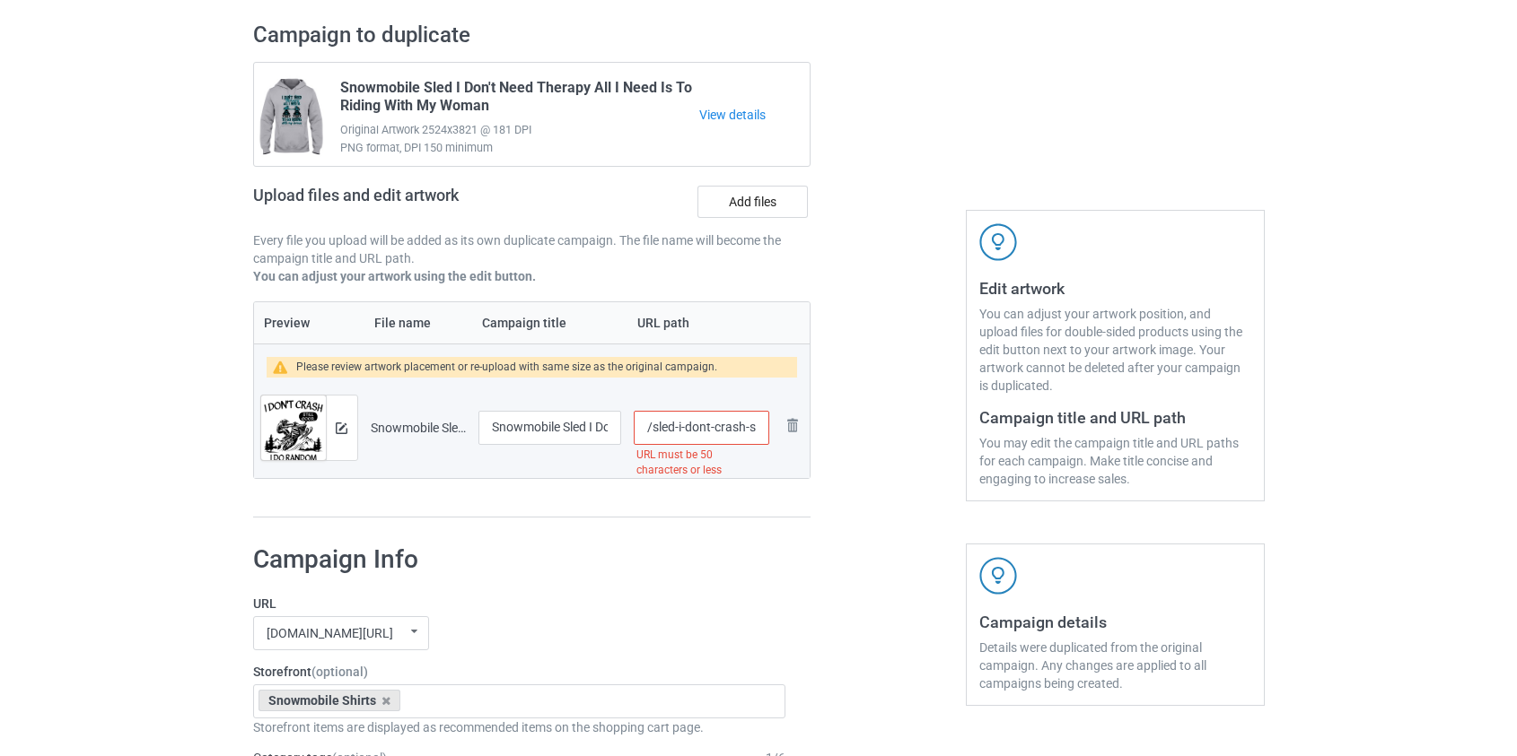
drag, startPoint x: 744, startPoint y: 438, endPoint x: 1259, endPoint y: 476, distance: 516.5
type input "/sled-i-dont-crash"
click at [340, 436] on div at bounding box center [341, 428] width 31 height 65
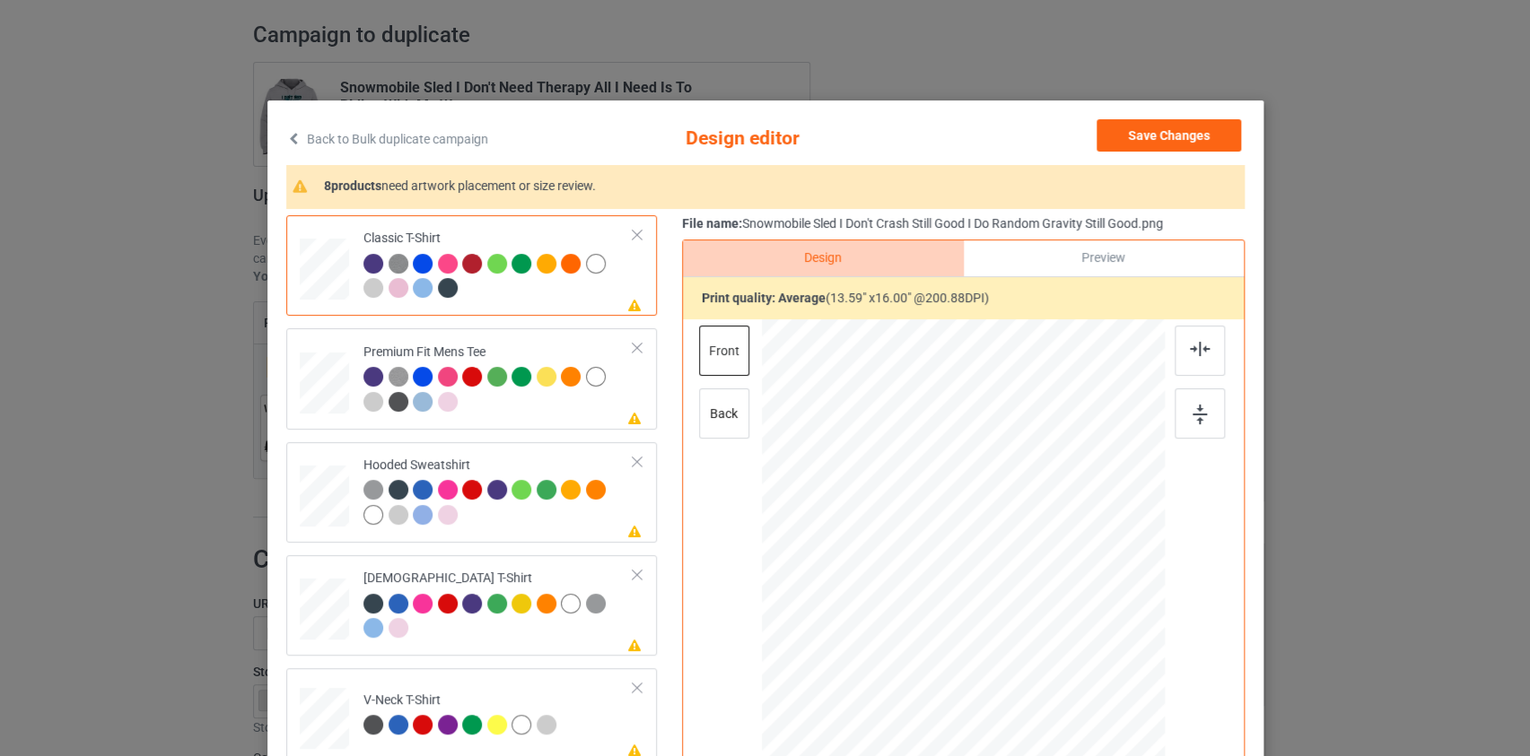
click at [461, 142] on link "Back to Bulk duplicate campaign" at bounding box center [387, 138] width 202 height 39
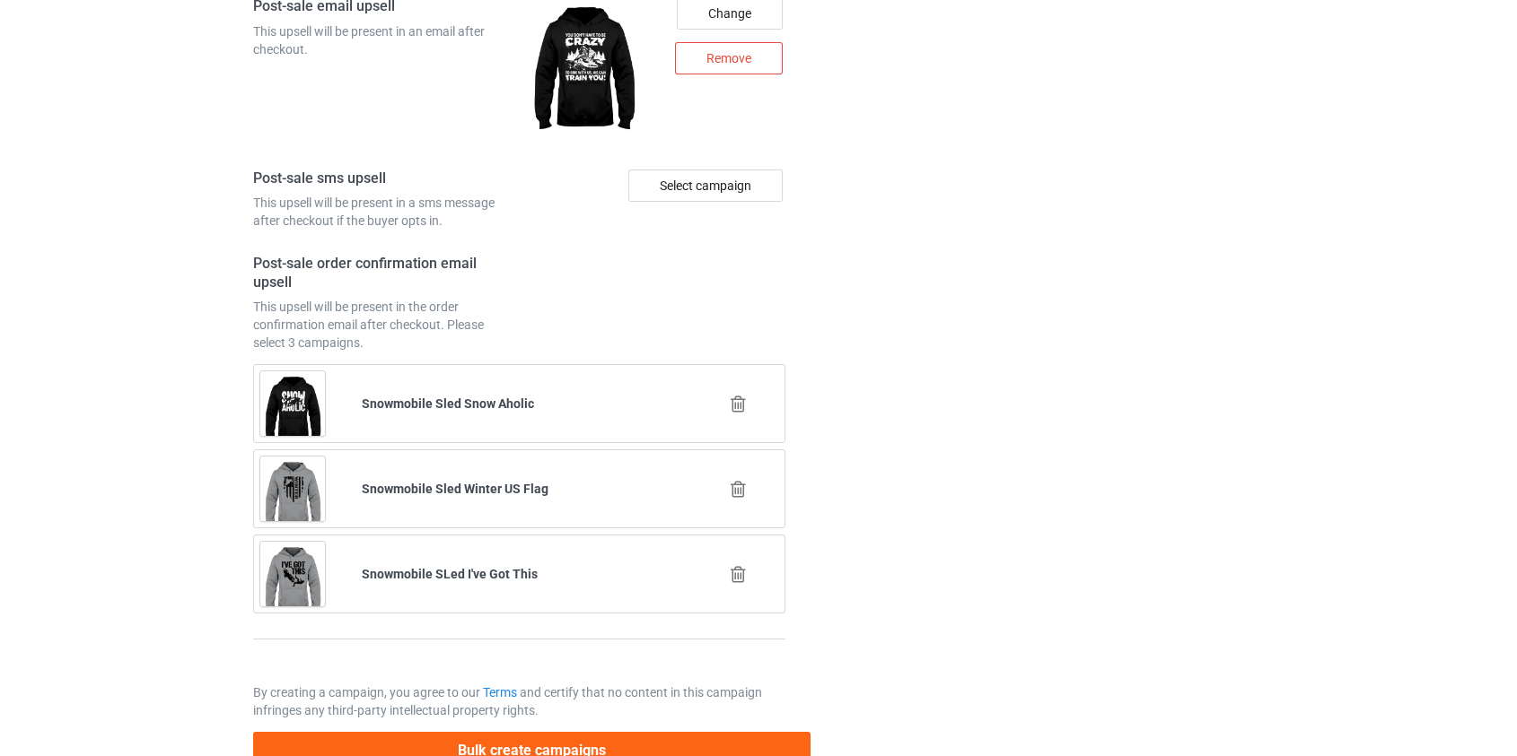
scroll to position [2515, 0]
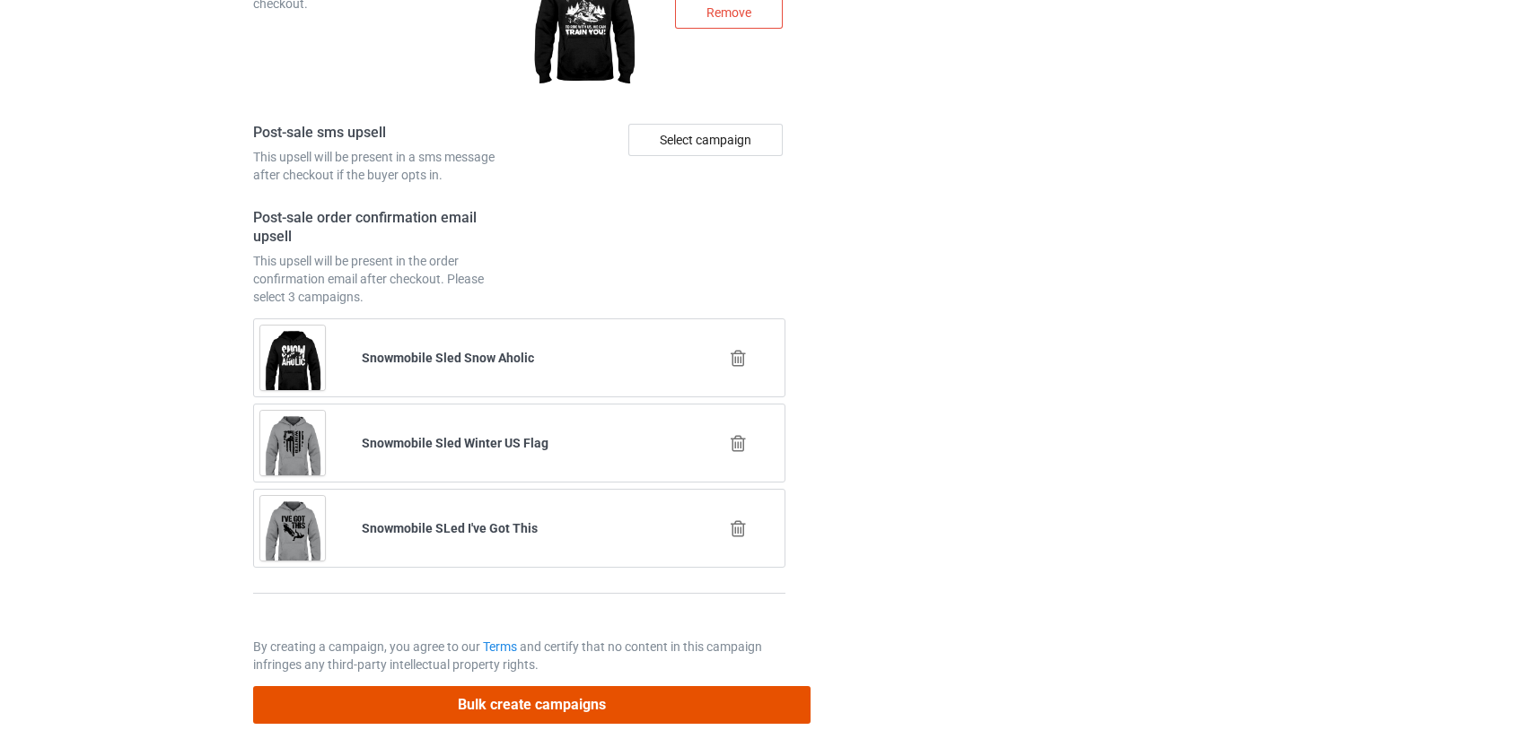
click at [480, 698] on button "Bulk create campaigns" at bounding box center [532, 704] width 558 height 37
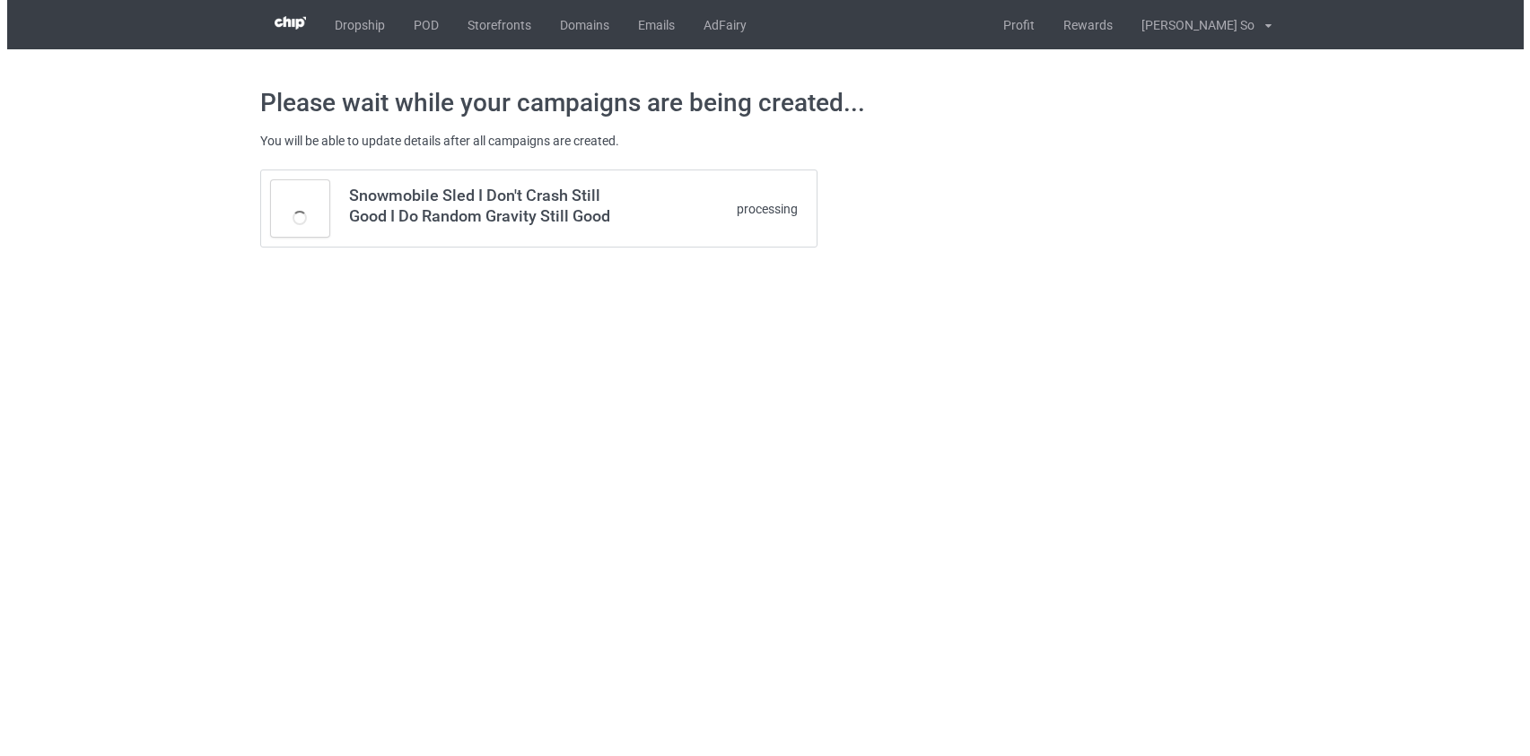
scroll to position [0, 0]
